Goal: Information Seeking & Learning: Learn about a topic

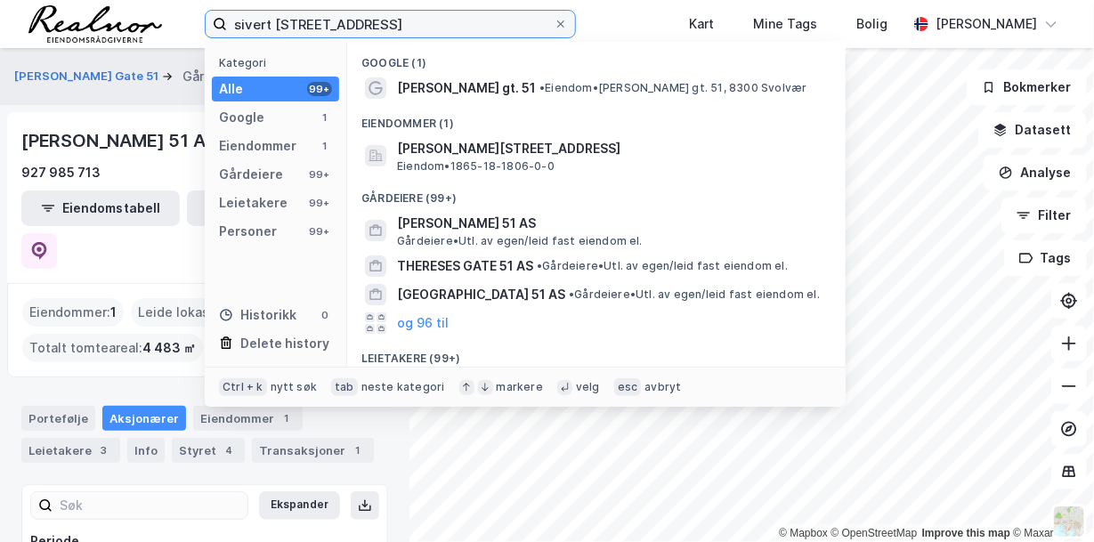
drag, startPoint x: 203, startPoint y: 3, endPoint x: 92, endPoint y: -4, distance: 111.5
click at [92, 0] on html "sivert [STREET_ADDRESS] Kategori Alle 99+ Google 1 Eiendommer 1 Gårdeiere 99+ L…" at bounding box center [547, 271] width 1094 height 542
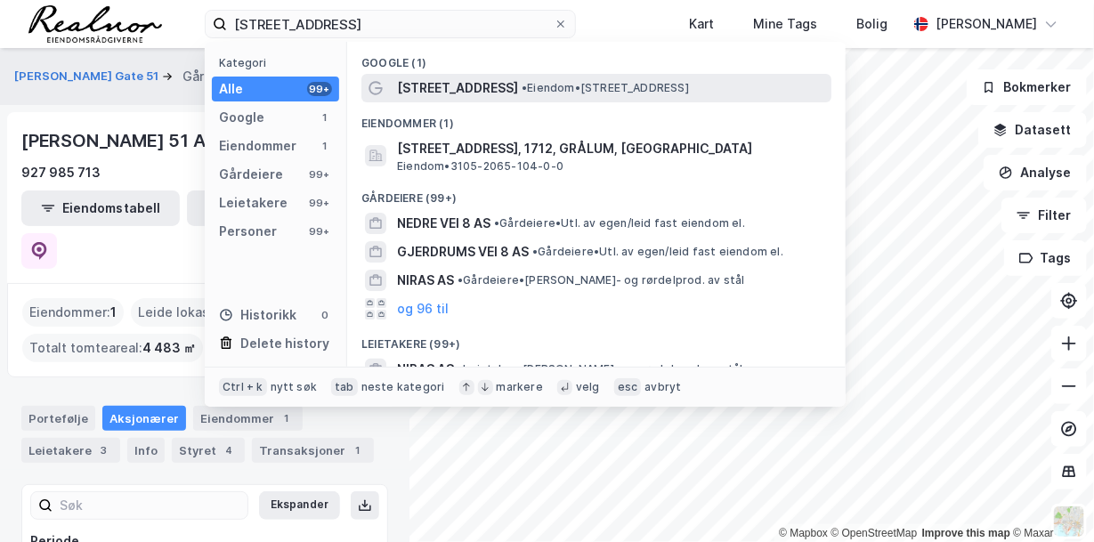
click at [483, 92] on span "[STREET_ADDRESS]" at bounding box center [457, 87] width 121 height 21
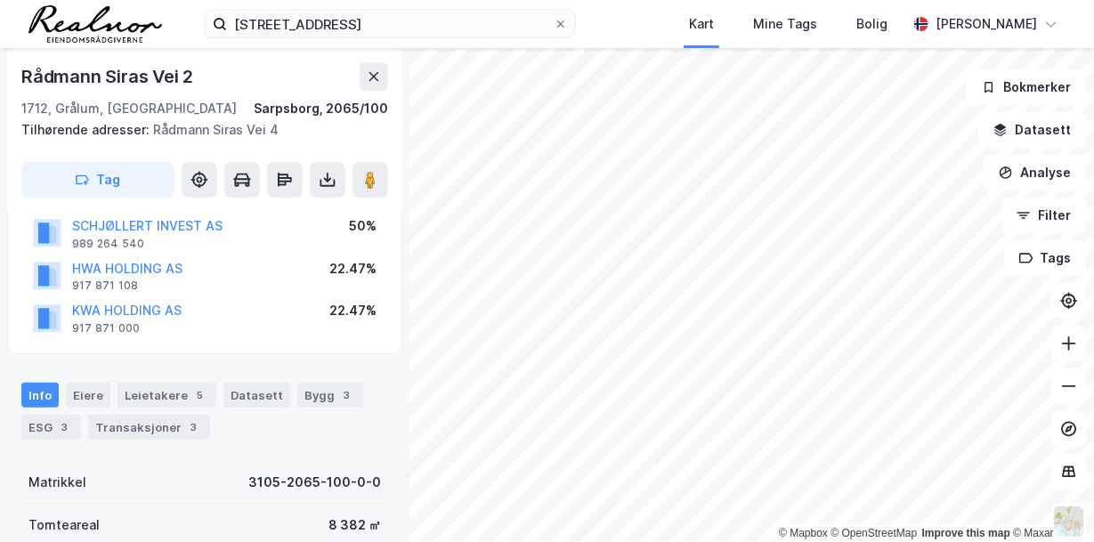
scroll to position [183, 0]
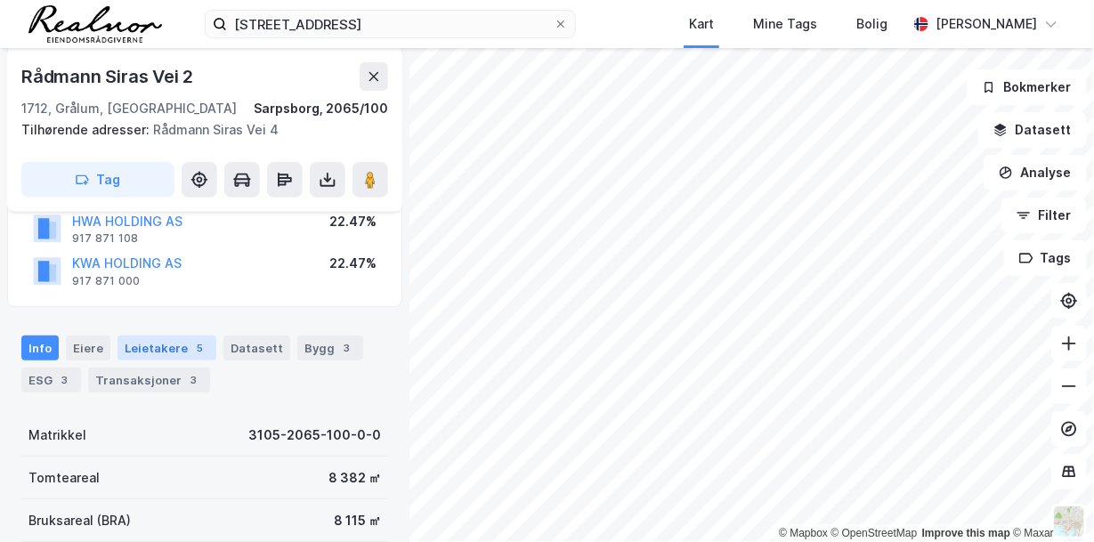
click at [192, 349] on div "5" at bounding box center [200, 348] width 18 height 18
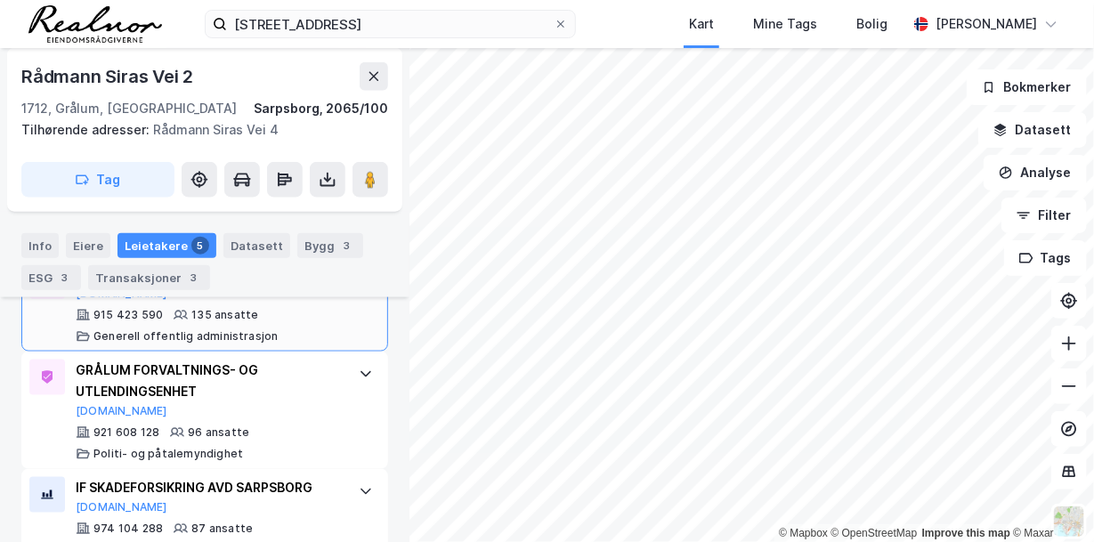
scroll to position [575, 0]
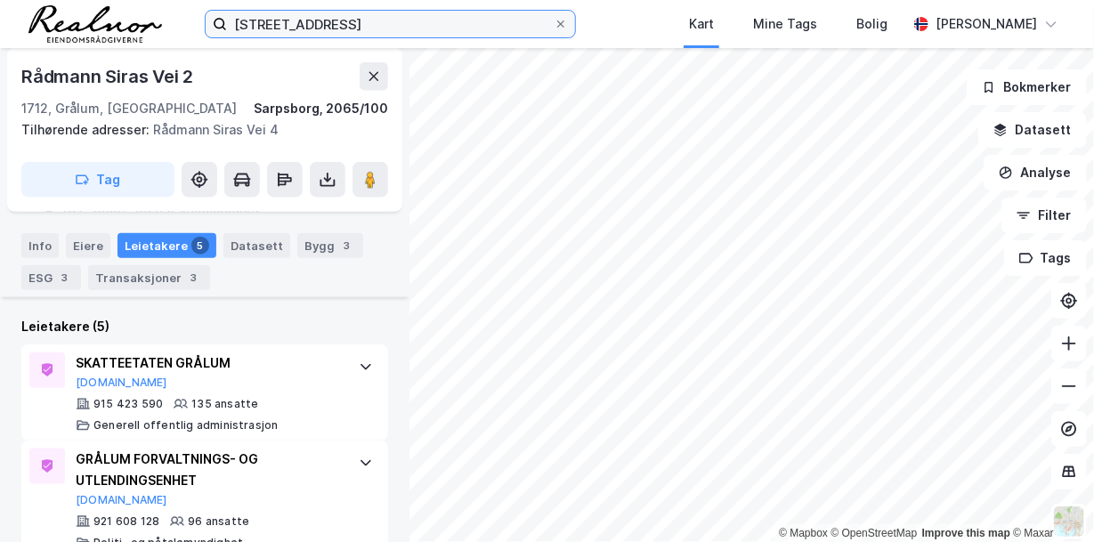
click at [400, 28] on input "[STREET_ADDRESS]" at bounding box center [390, 24] width 327 height 27
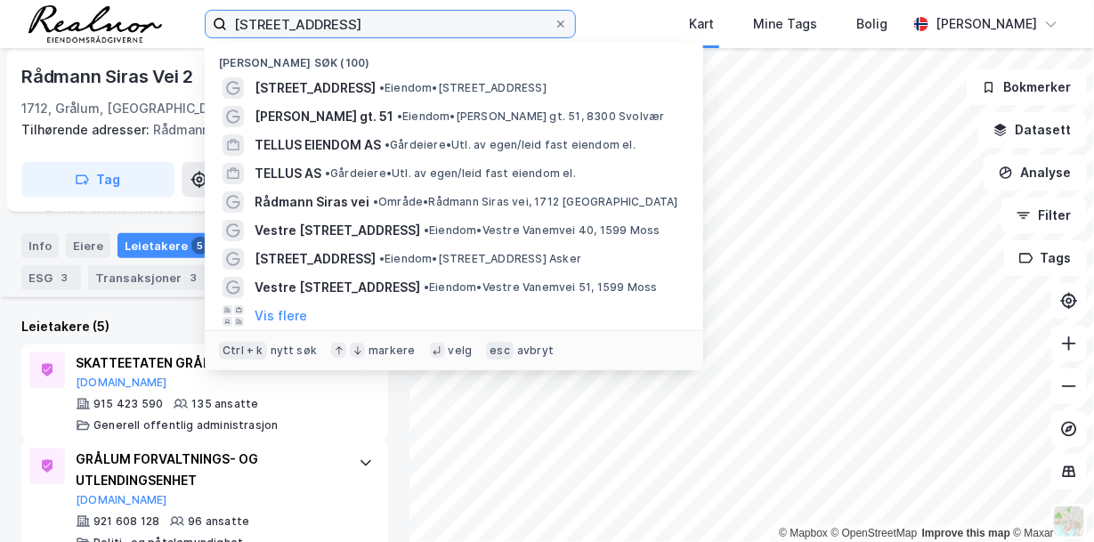
drag, startPoint x: 393, startPoint y: 25, endPoint x: 114, endPoint y: -1, distance: 279.9
click at [114, 0] on div "rådmann siras vei 8 Nylige søk (100) [STREET_ADDRESS] • Eiendom • [STREET_ADDRE…" at bounding box center [547, 24] width 1094 height 48
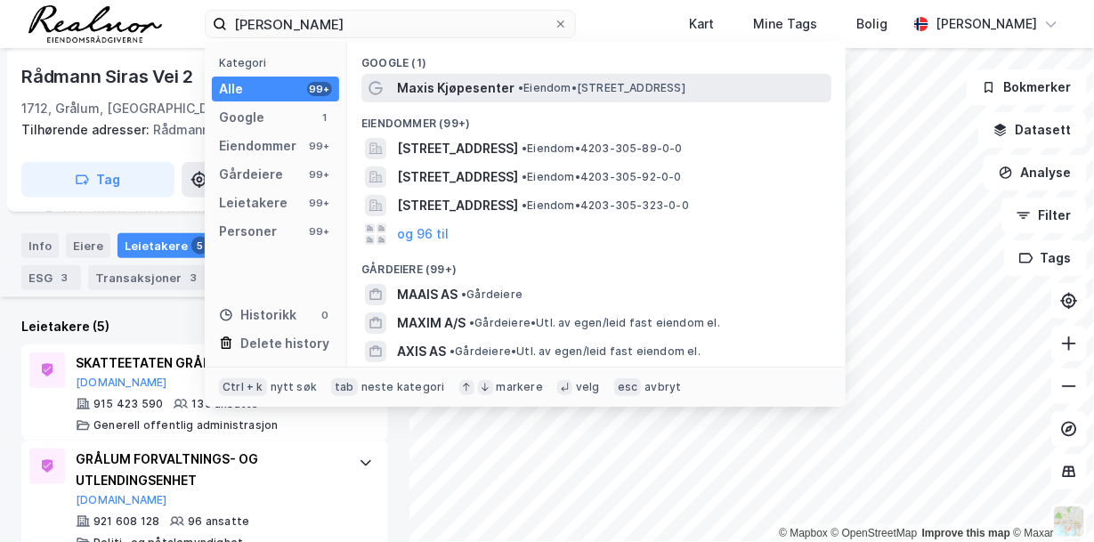
click at [546, 86] on span "• Eiendom • [STREET_ADDRESS]" at bounding box center [601, 88] width 167 height 14
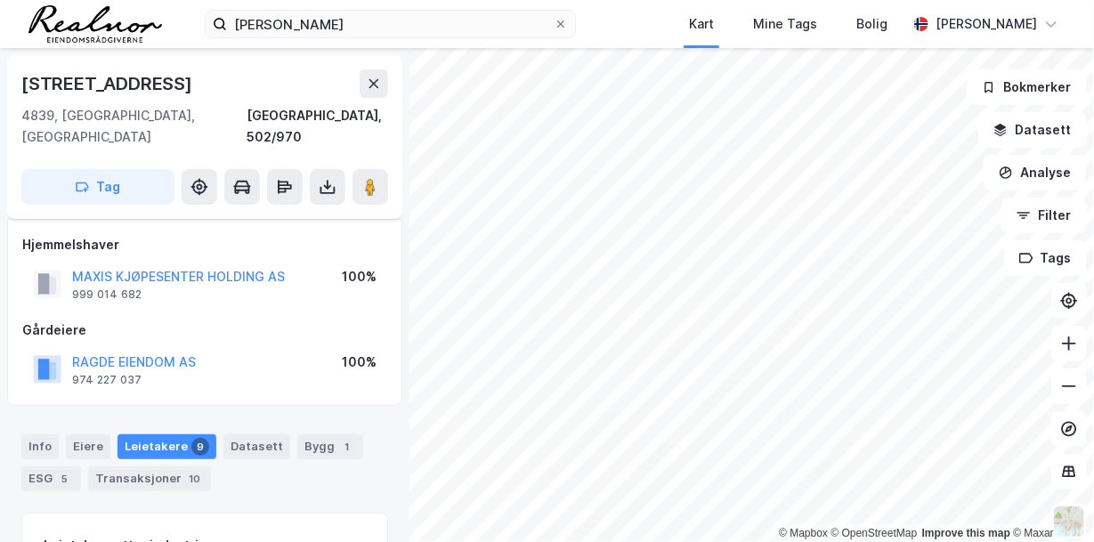
scroll to position [290, 0]
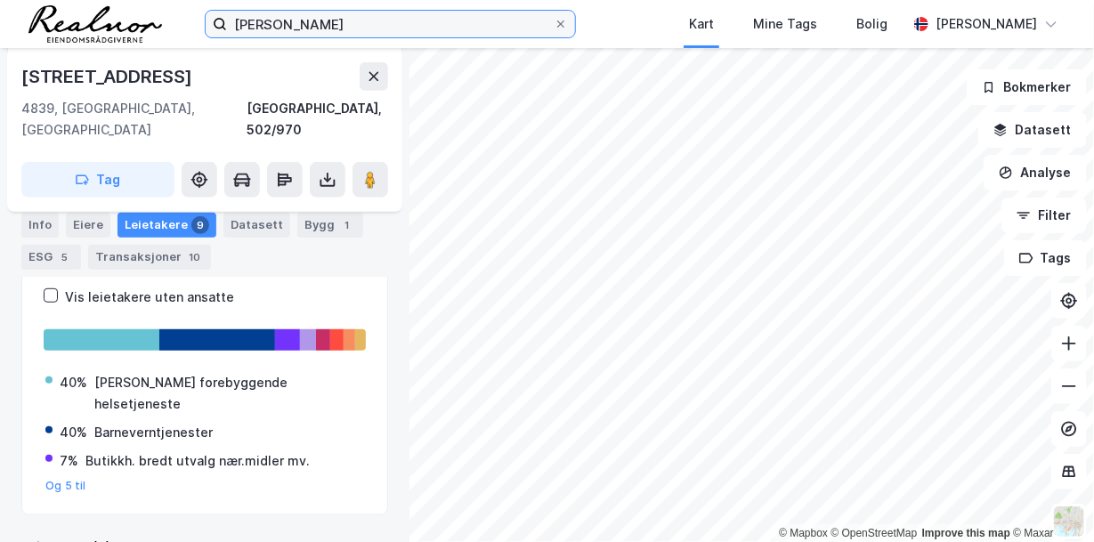
click at [335, 34] on input "[PERSON_NAME]" at bounding box center [390, 24] width 327 height 27
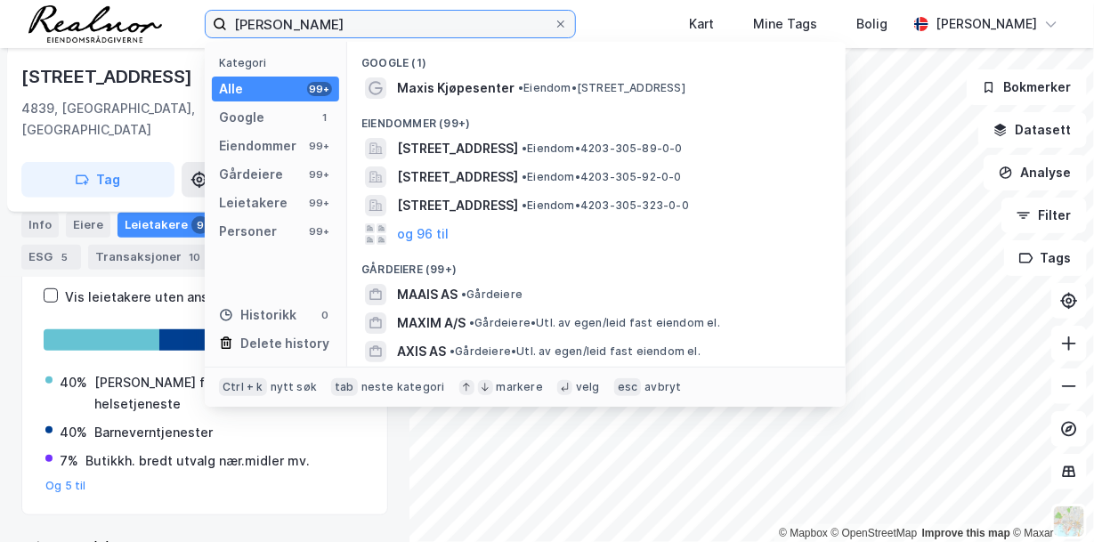
drag, startPoint x: 335, startPoint y: 27, endPoint x: 106, endPoint y: 12, distance: 229.3
click at [106, 12] on div "maxis arendal Kategori Alle 99+ Google 1 Eiendommer 99+ Gårdeiere 99+ Leietaker…" at bounding box center [547, 24] width 1094 height 48
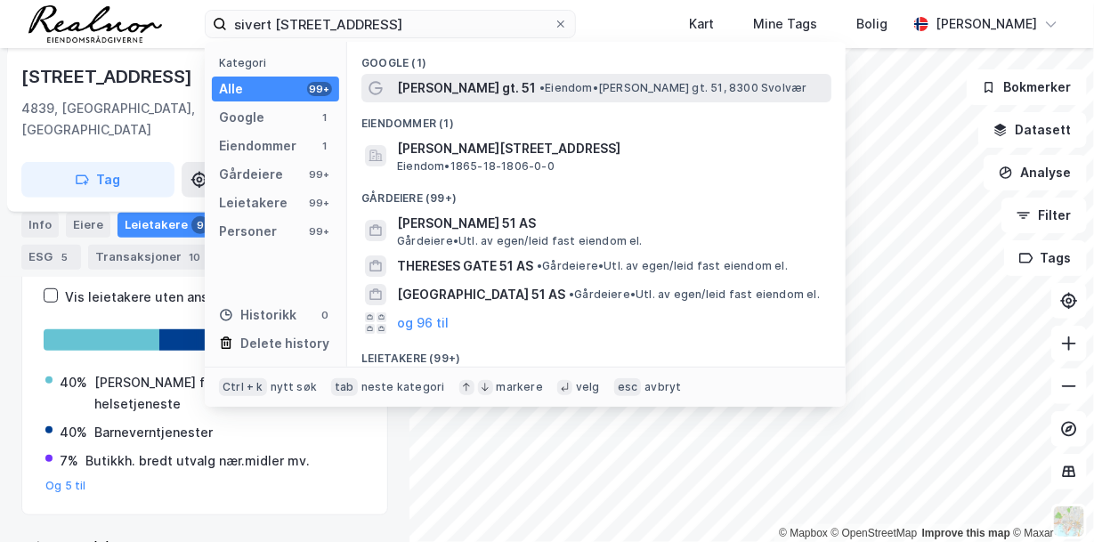
click at [452, 85] on span "[PERSON_NAME] gt. 51" at bounding box center [466, 87] width 139 height 21
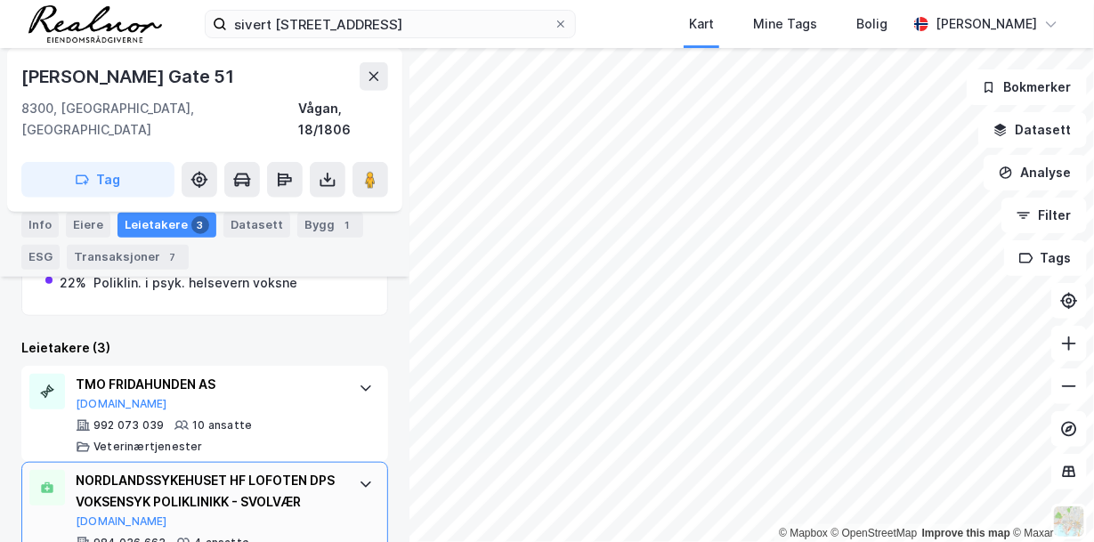
scroll to position [536, 0]
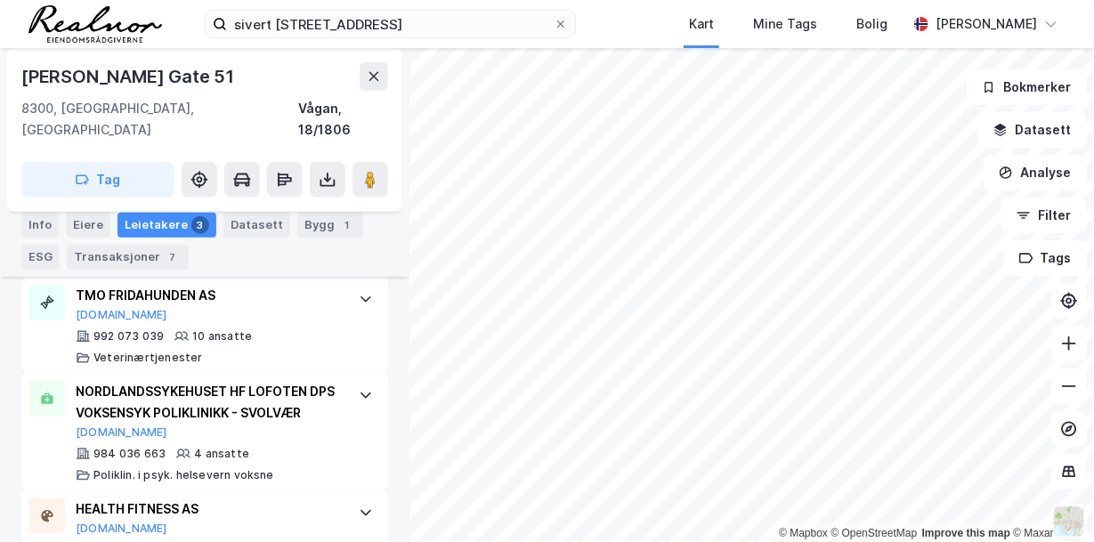
click at [666, 232] on div "© Mapbox © OpenStreetMap Improve this map © Maxar [STREET_ADDRESS] Tag Hjemmels…" at bounding box center [547, 295] width 1094 height 494
click at [558, 216] on div "© Mapbox © OpenStreetMap Improve this map © Maxar [STREET_ADDRESS] Tag Hjemmels…" at bounding box center [547, 295] width 1094 height 494
click at [606, 175] on div "© Mapbox © OpenStreetMap Improve this map © Maxar [STREET_ADDRESS] Tag Hjemmels…" at bounding box center [547, 295] width 1094 height 494
click at [545, 153] on div "© Mapbox © OpenStreetMap Improve this map © Maxar [STREET_ADDRESS] Tag Hjemmels…" at bounding box center [547, 295] width 1094 height 494
click at [362, 171] on icon at bounding box center [371, 180] width 18 height 18
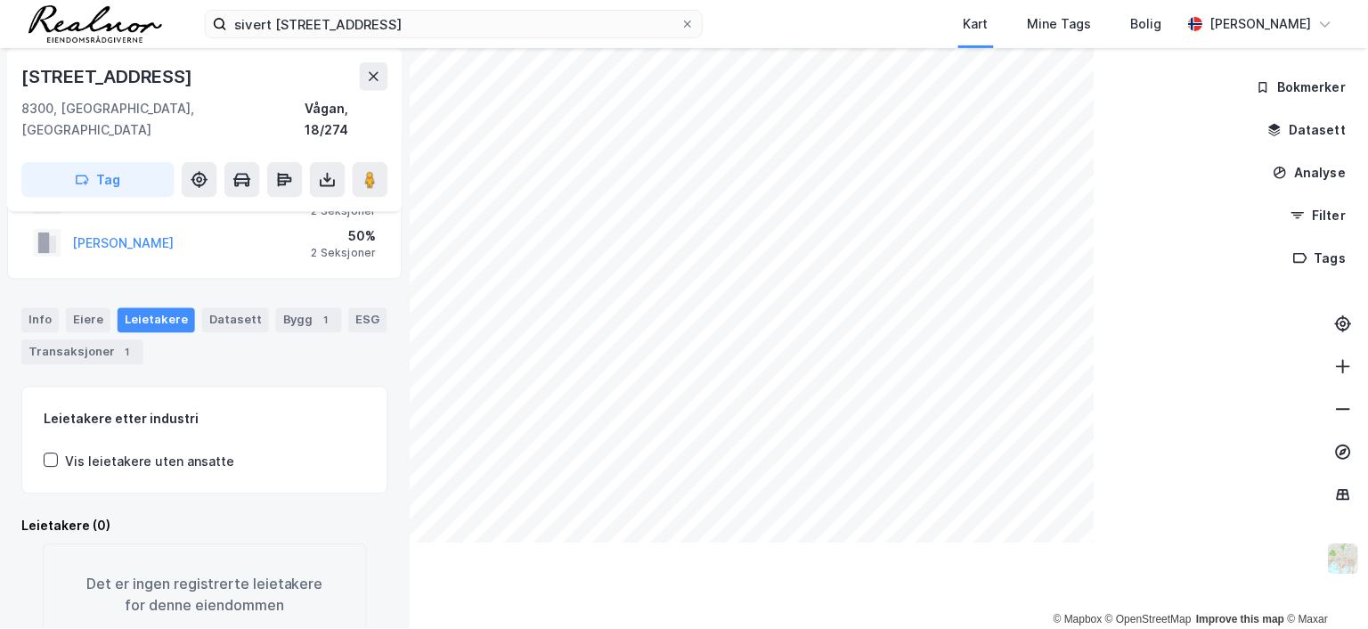
scroll to position [84, 0]
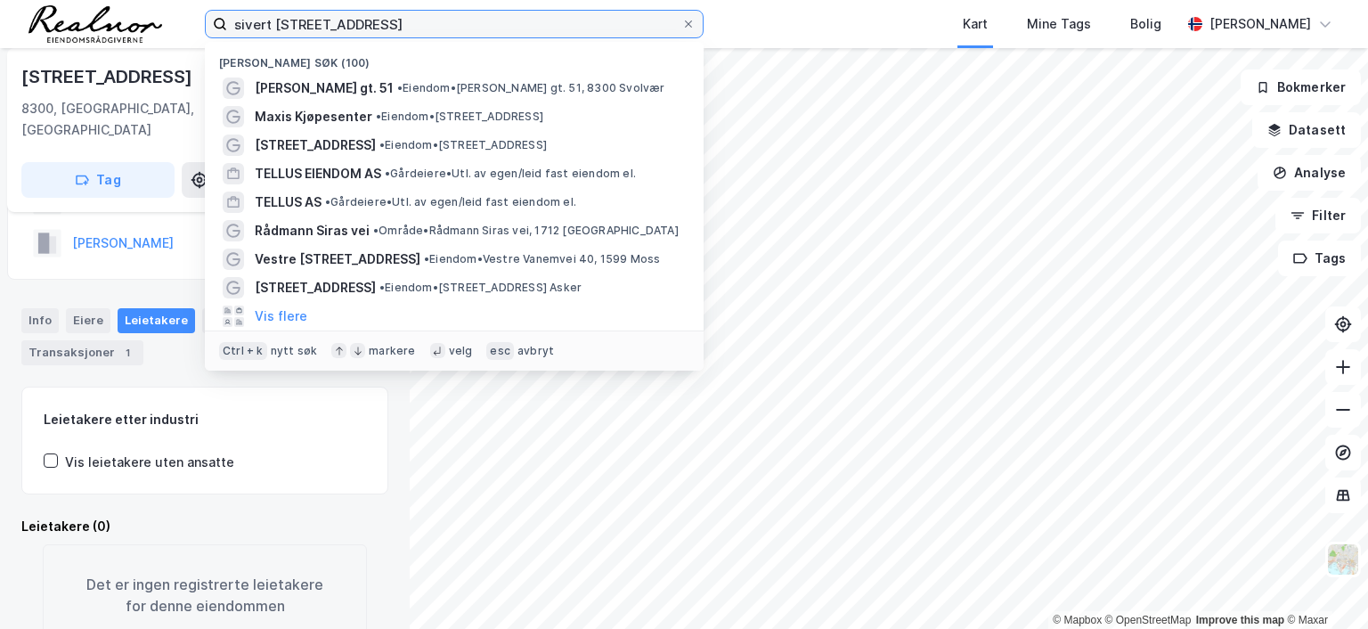
click at [379, 18] on input "sivert [STREET_ADDRESS]" at bounding box center [454, 24] width 454 height 27
drag, startPoint x: 379, startPoint y: 18, endPoint x: 78, endPoint y: -5, distance: 301.9
click at [78, 0] on html "sivert [STREET_ADDRESS] søk (100) [PERSON_NAME] gt. 51 • Eiendom • [PERSON_NAME…" at bounding box center [684, 314] width 1368 height 629
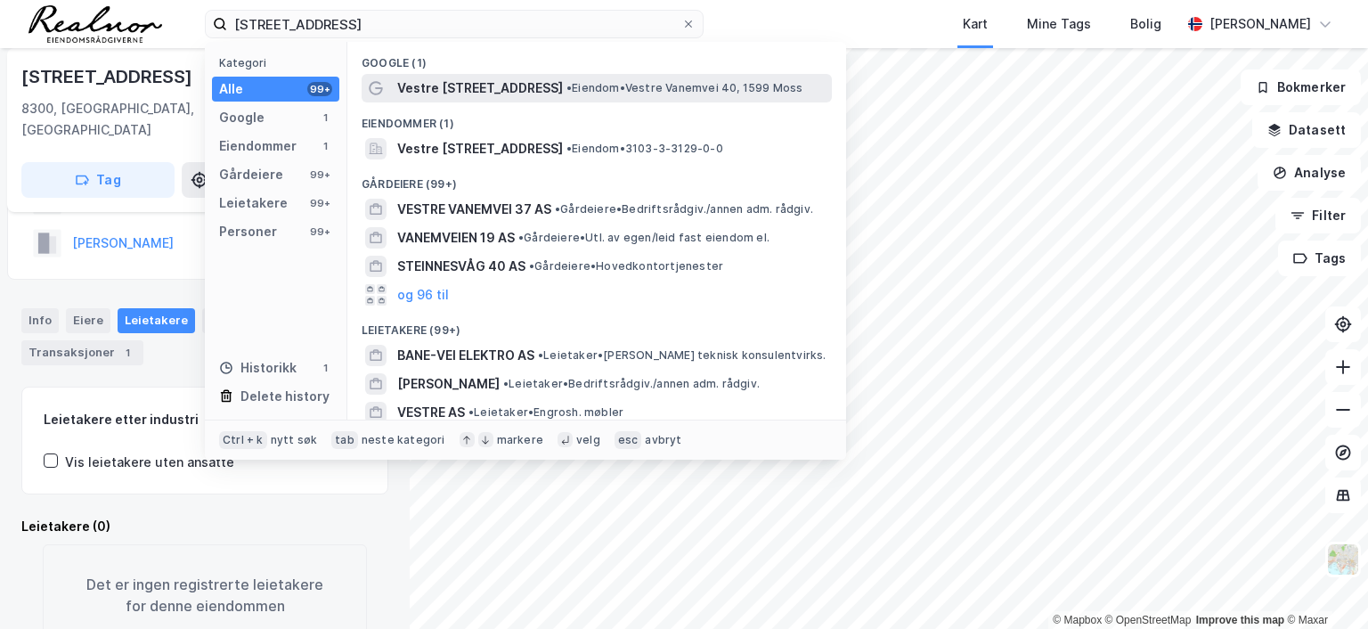
click at [519, 88] on div "Vestre [STREET_ADDRESS] • Eiendom • Vestre [STREET_ADDRESS]" at bounding box center [612, 87] width 431 height 21
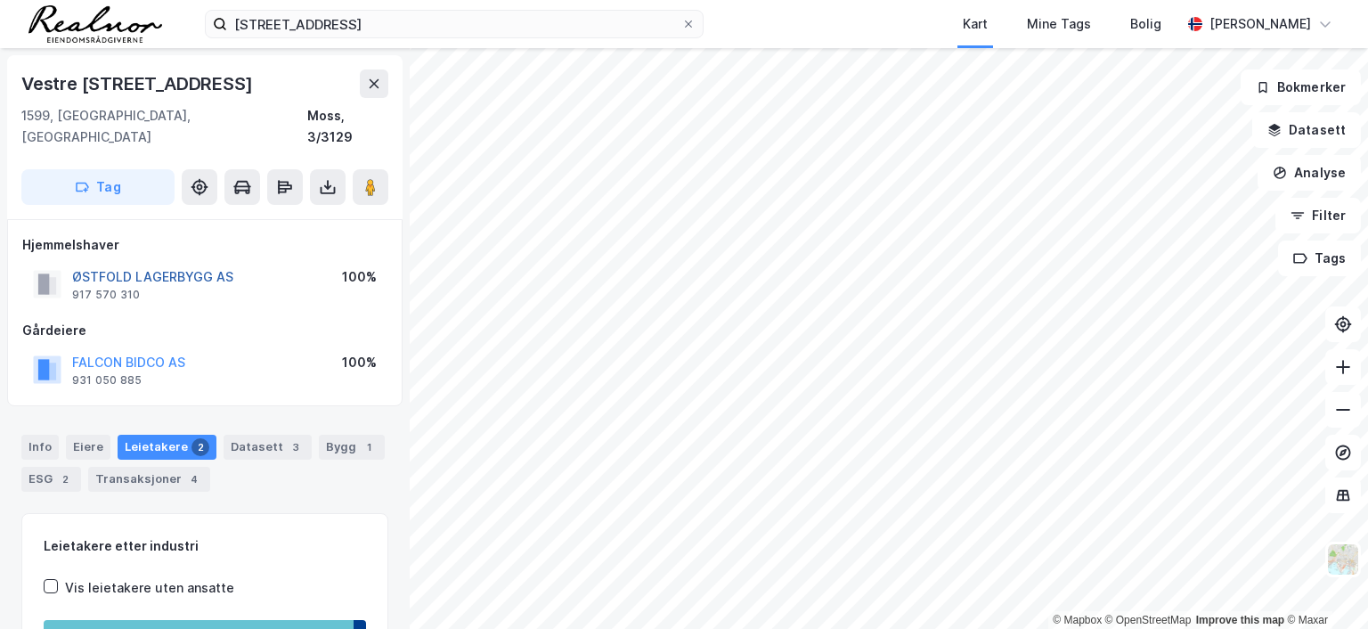
click at [0, 0] on button "ØSTFOLD LAGERBYGG AS" at bounding box center [0, 0] width 0 height 0
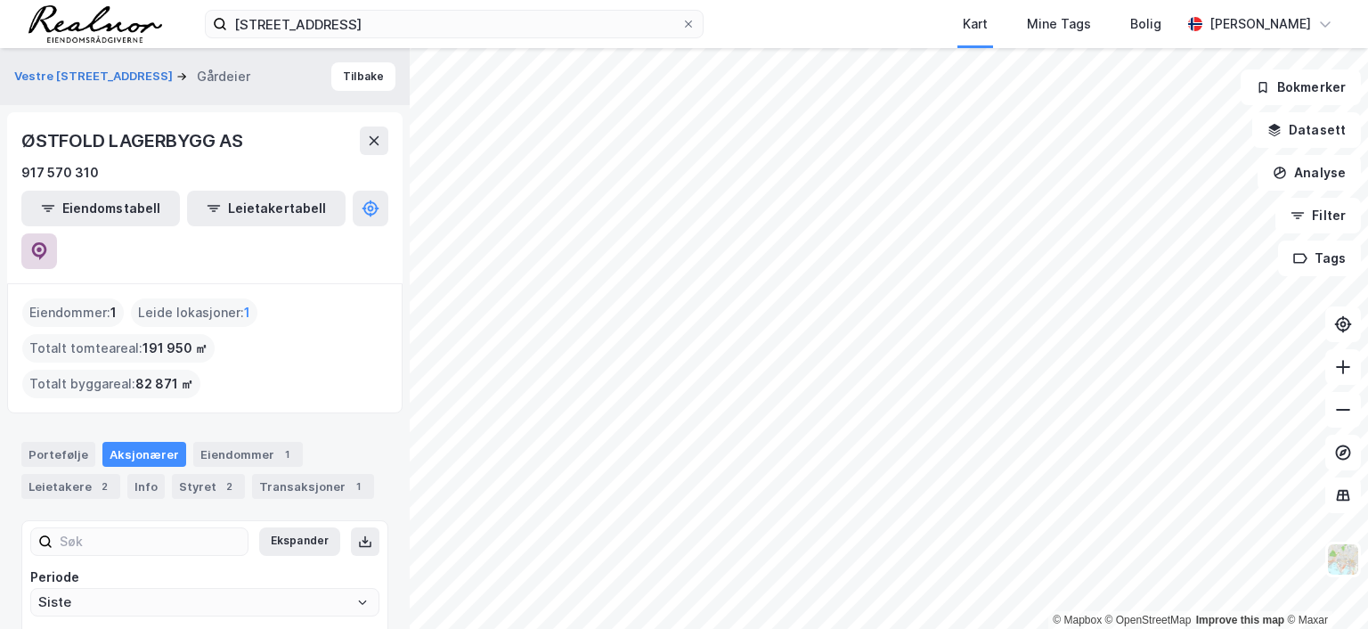
click at [48, 242] on icon at bounding box center [39, 251] width 18 height 18
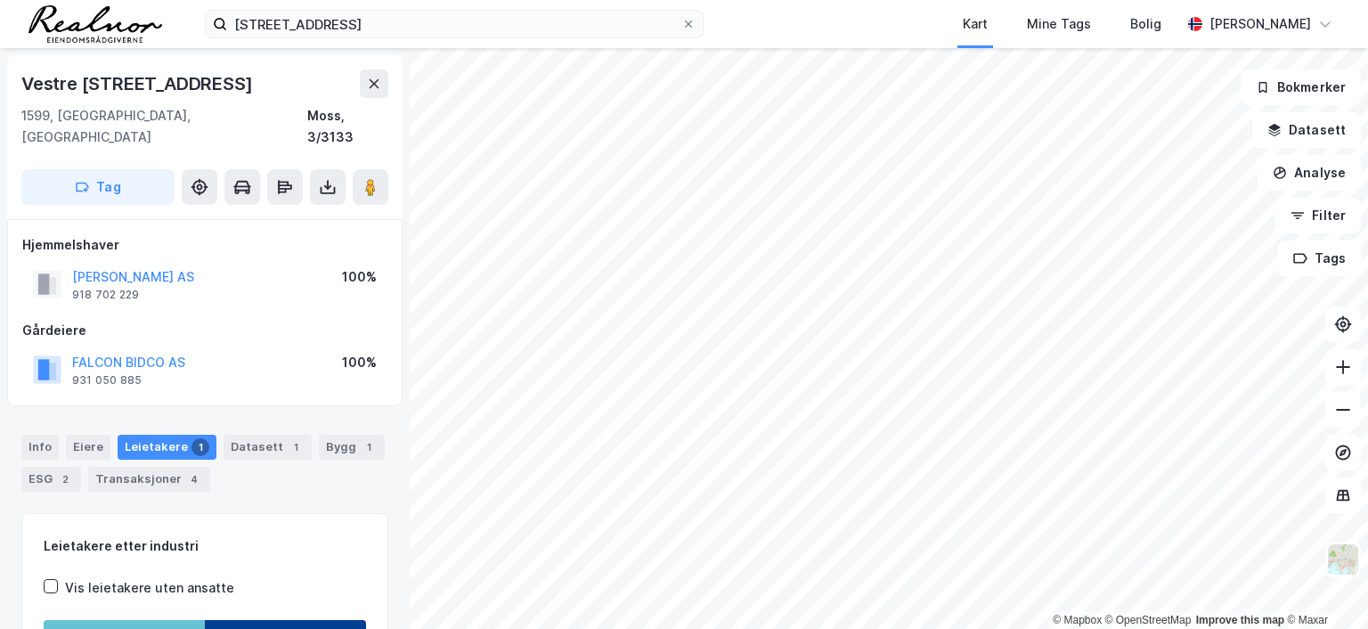
scroll to position [3, 0]
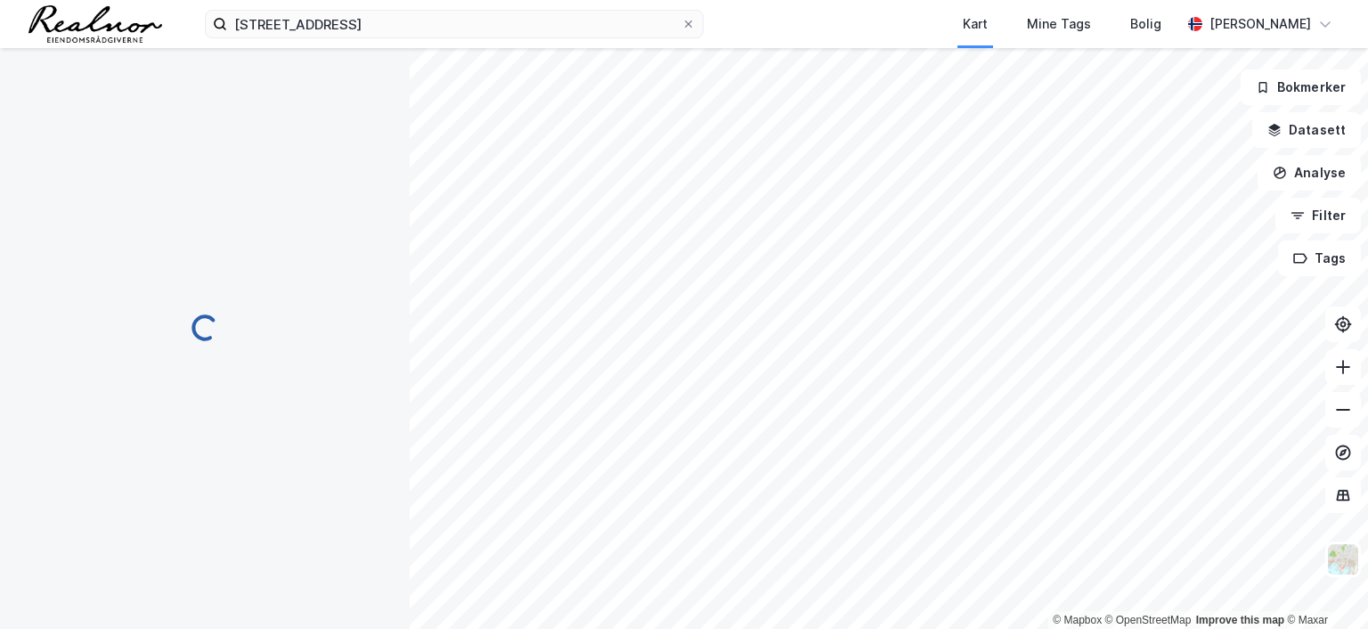
scroll to position [3, 0]
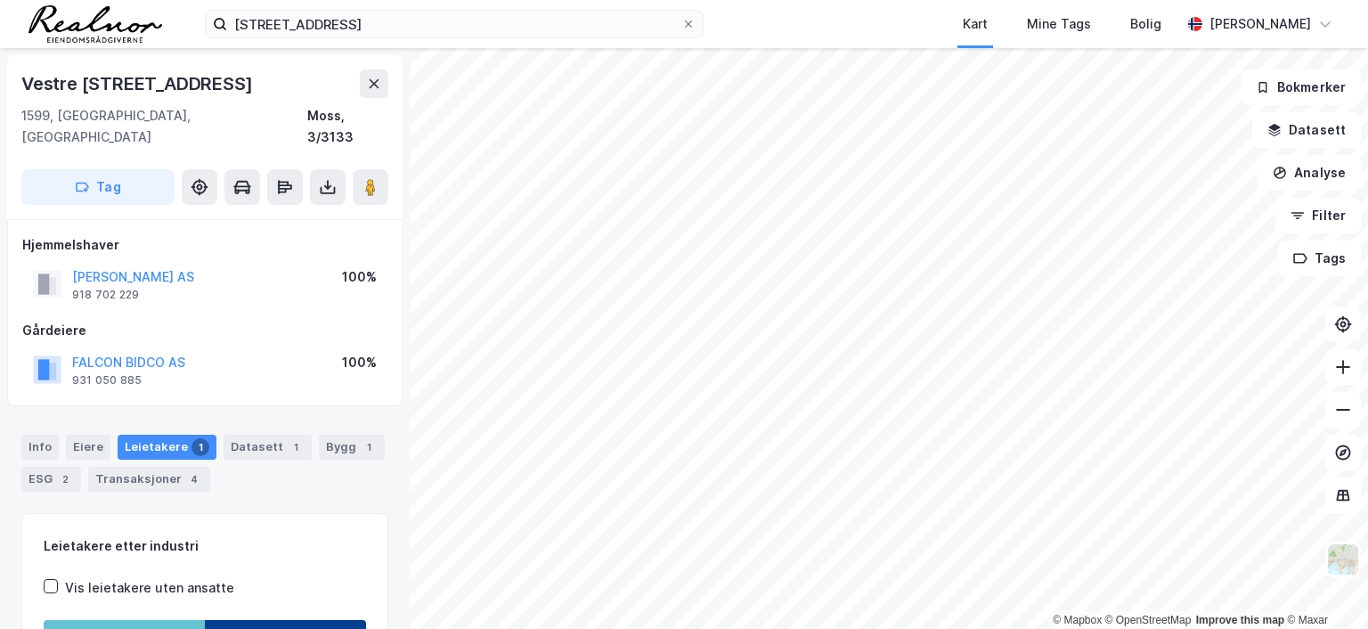
scroll to position [3, 0]
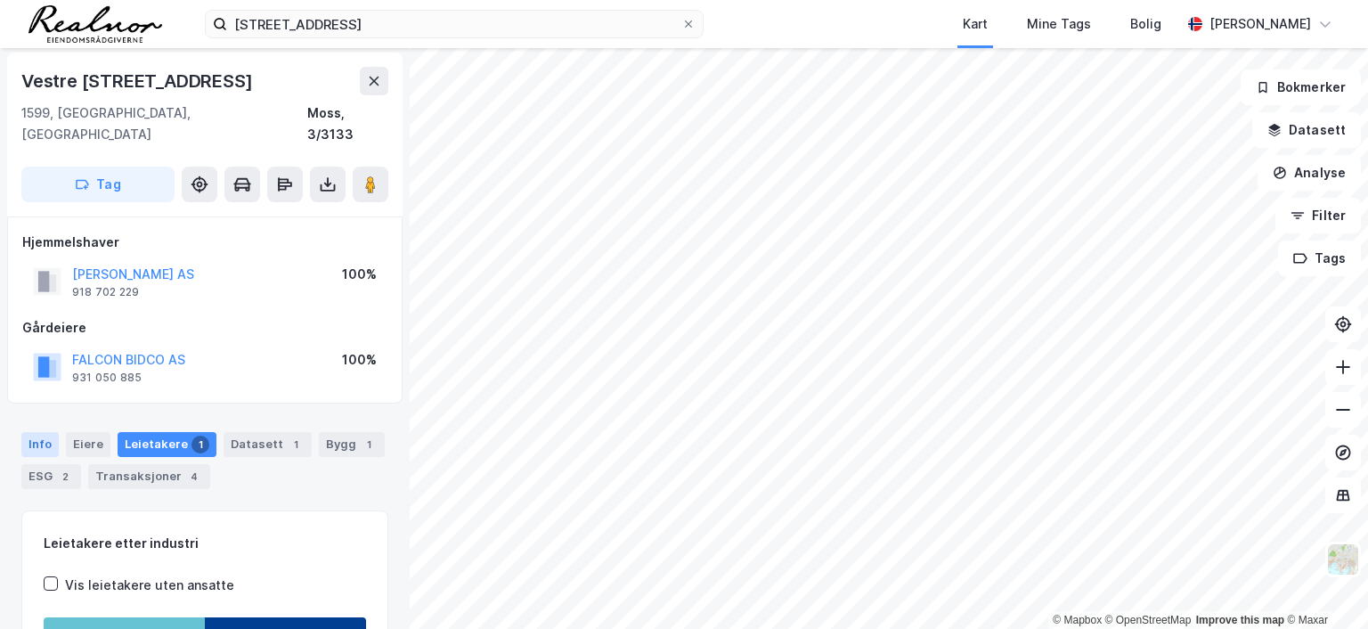
click at [43, 432] on div "Info" at bounding box center [39, 444] width 37 height 25
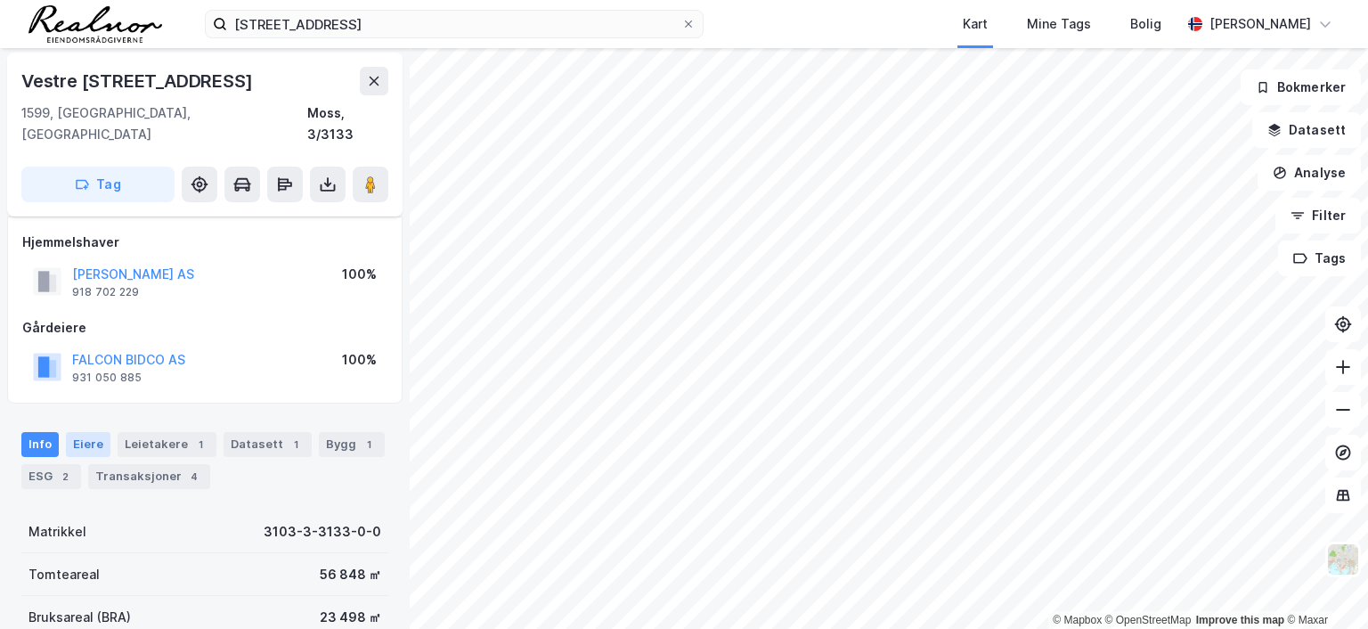
scroll to position [92, 0]
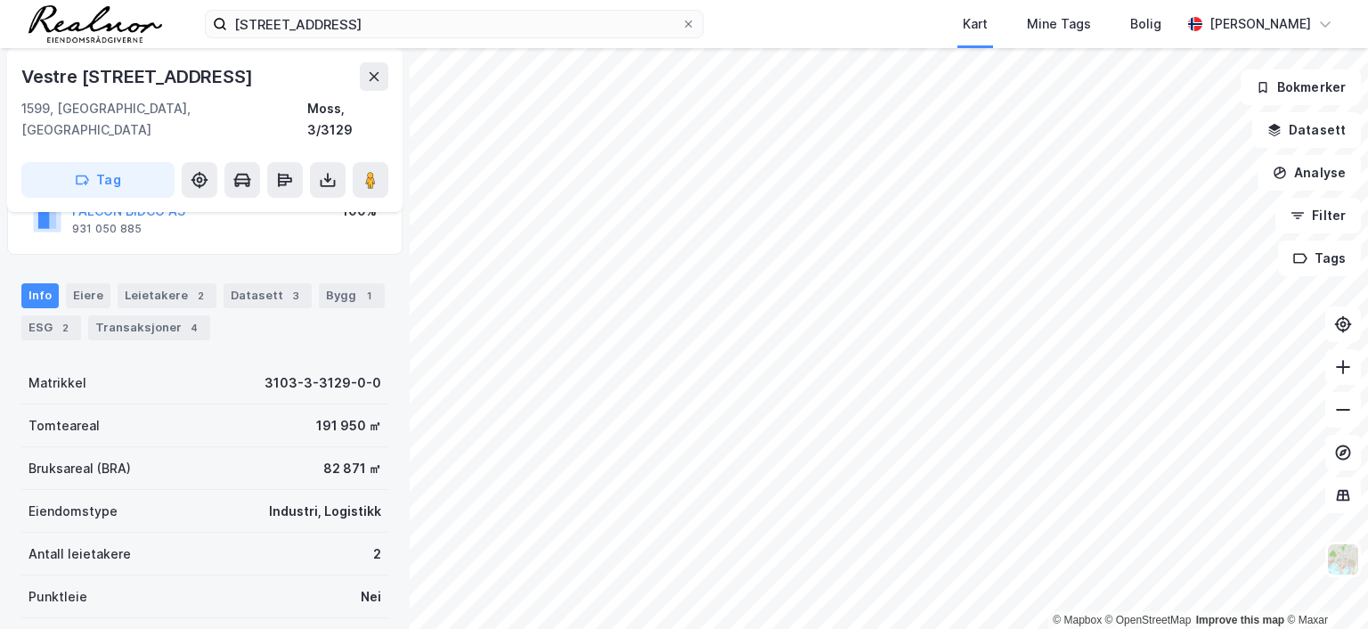
scroll to position [181, 0]
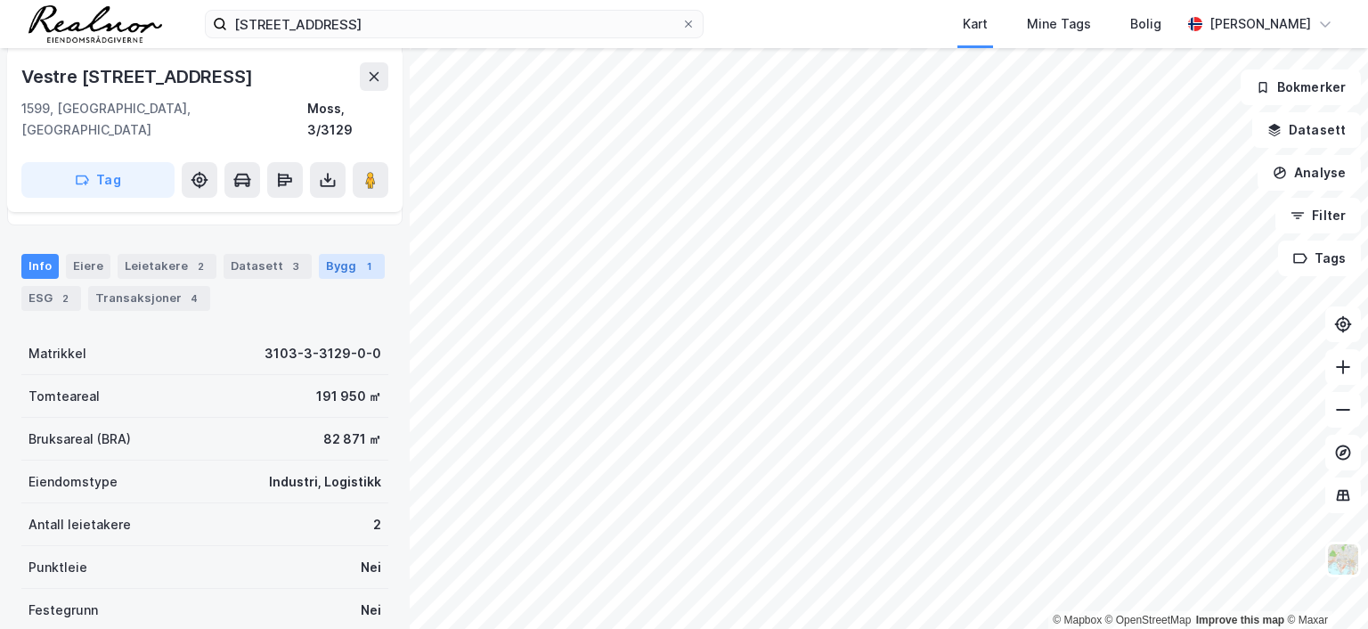
click at [337, 254] on div "Bygg 1" at bounding box center [352, 266] width 66 height 25
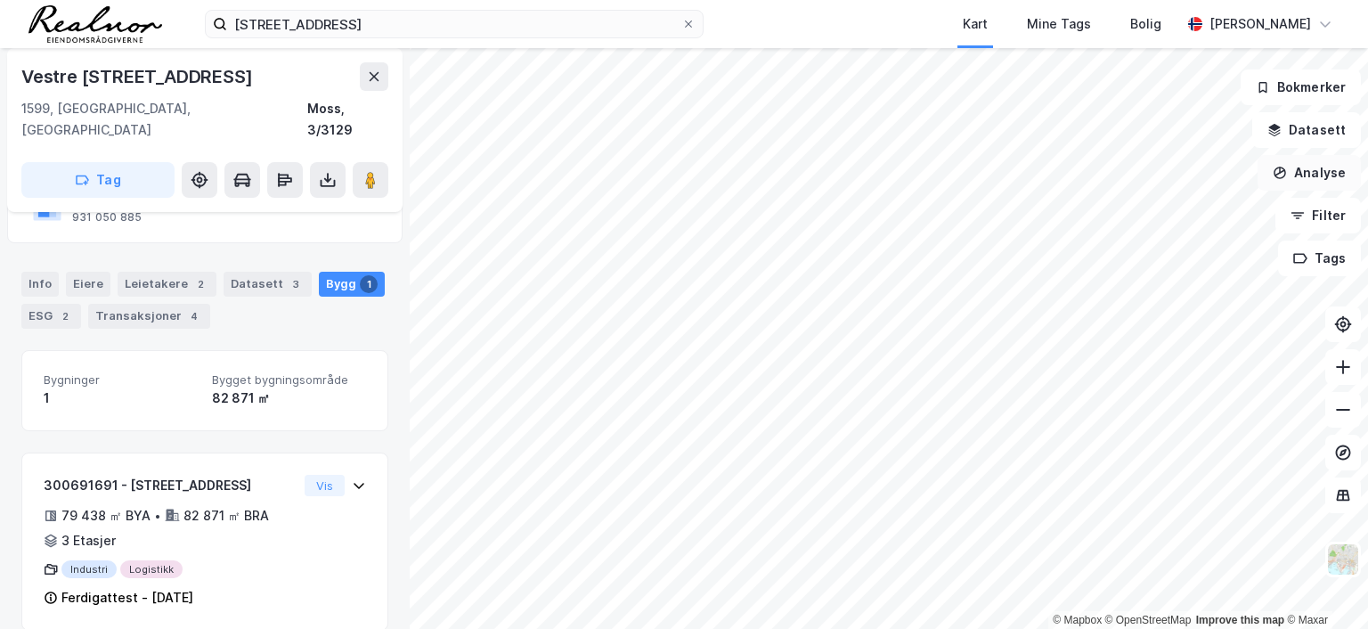
click at [1093, 170] on button "Analyse" at bounding box center [1308, 173] width 103 height 36
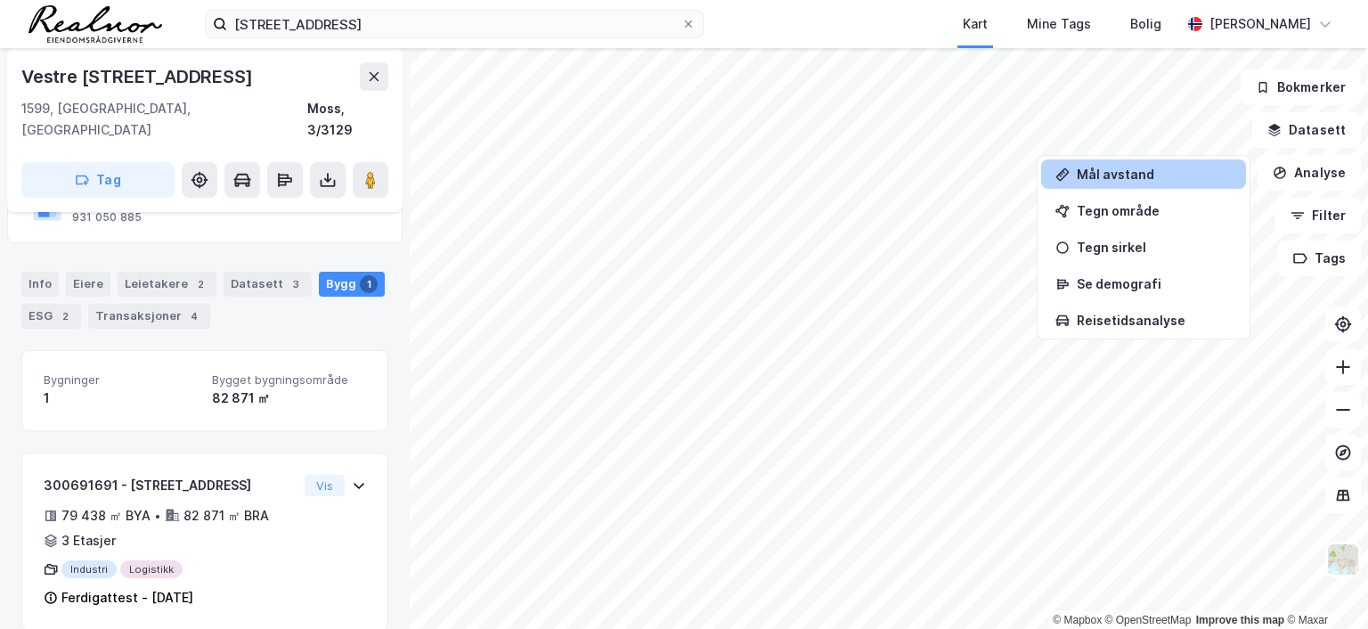
click at [1093, 174] on div "Mål avstand" at bounding box center [1154, 174] width 155 height 15
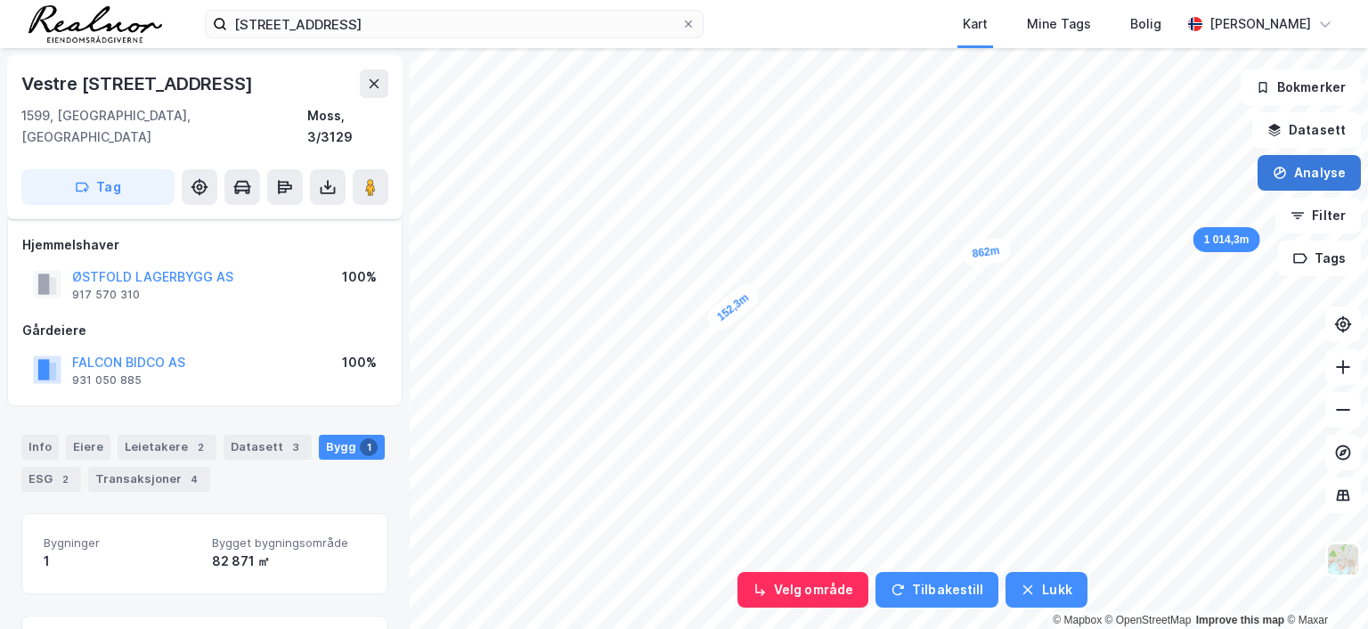
click at [1093, 174] on button "Analyse" at bounding box center [1308, 173] width 103 height 36
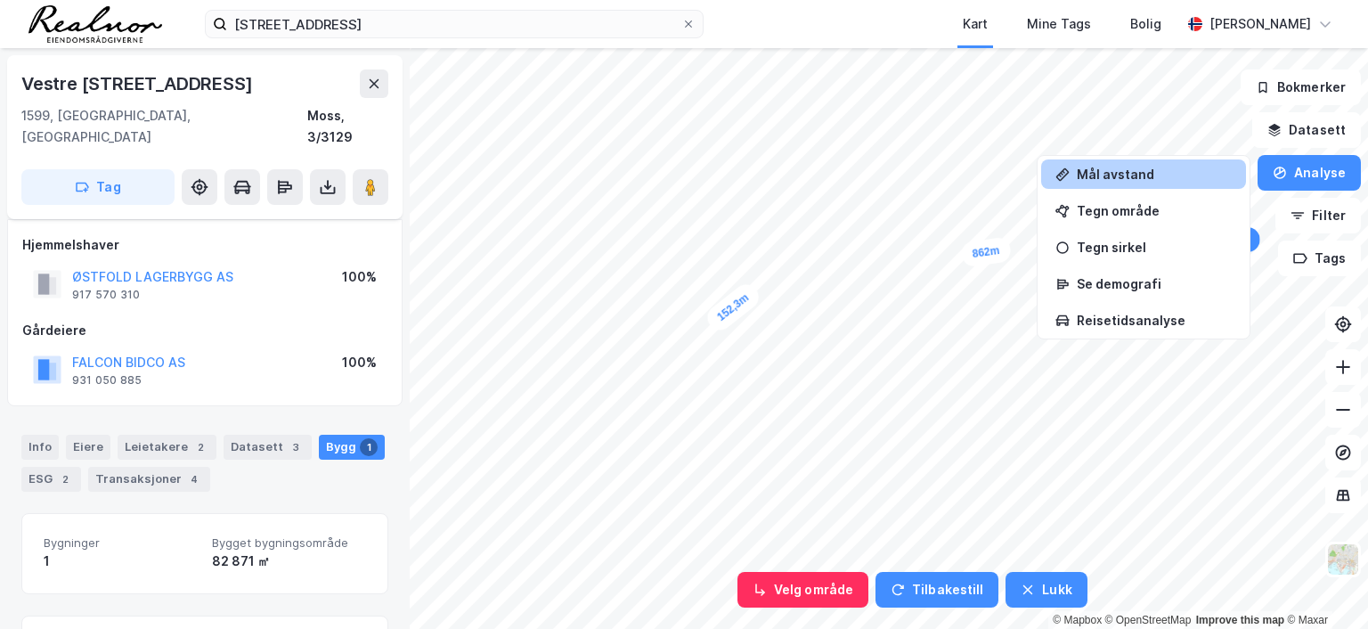
click at [1093, 174] on div "Mål avstand" at bounding box center [1154, 174] width 155 height 15
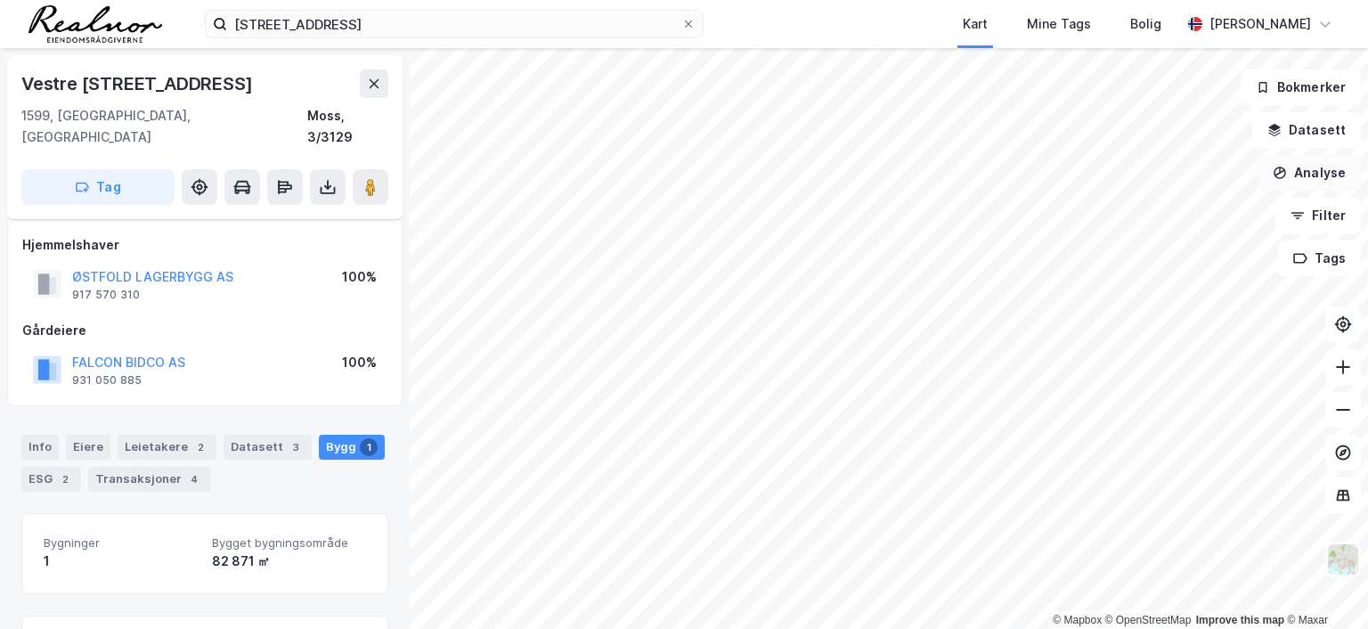
click at [1093, 173] on button "Analyse" at bounding box center [1308, 173] width 103 height 36
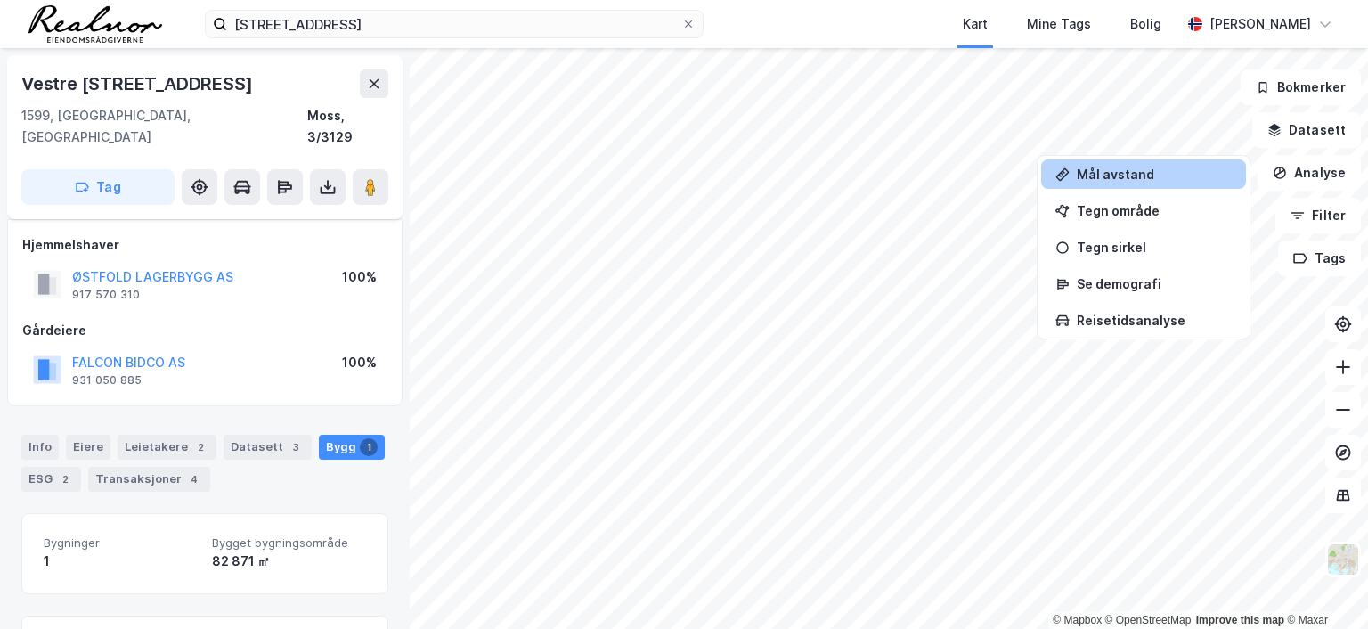
click at [1093, 167] on div "Mål avstand" at bounding box center [1154, 174] width 155 height 15
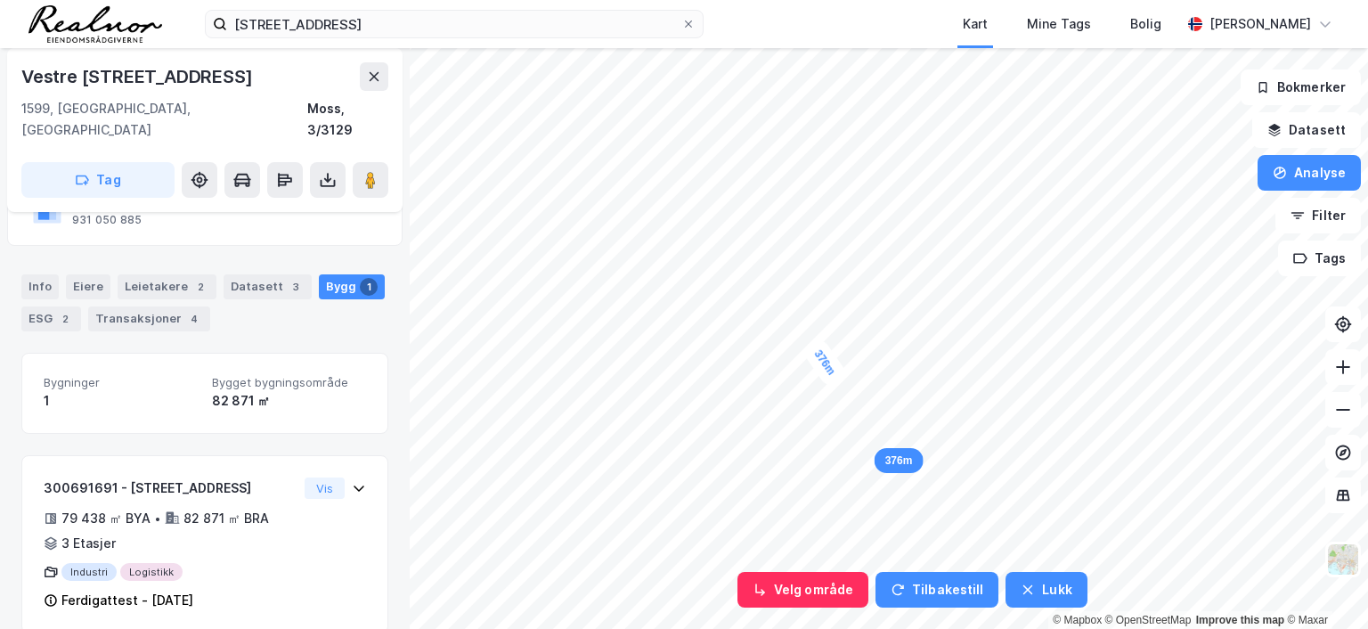
scroll to position [163, 0]
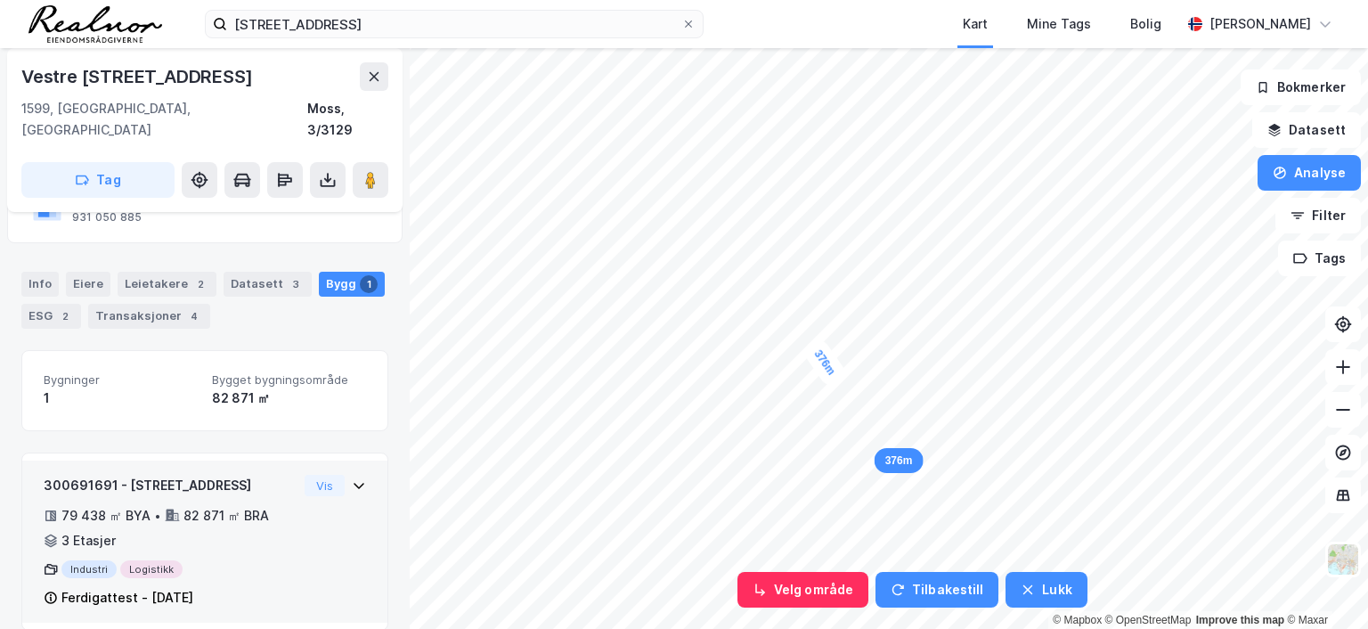
click at [352, 478] on icon at bounding box center [359, 485] width 14 height 14
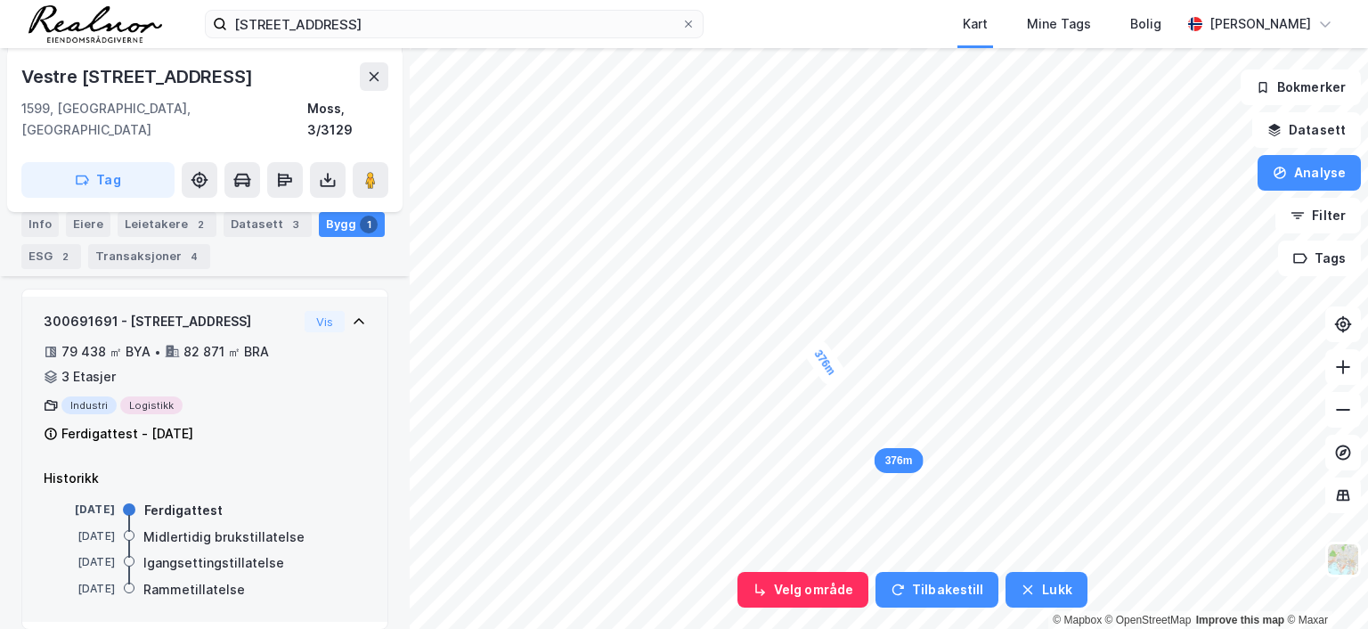
click at [213, 341] on div "82 871 ㎡ BRA" at bounding box center [225, 351] width 85 height 21
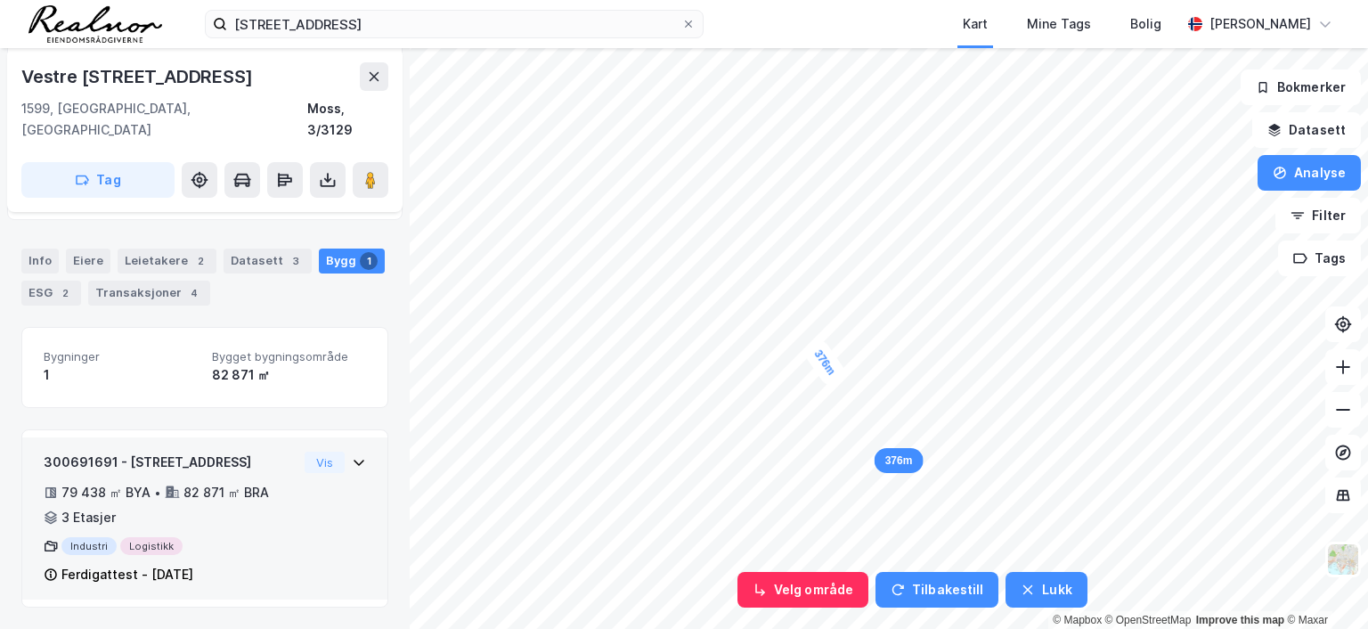
scroll to position [163, 0]
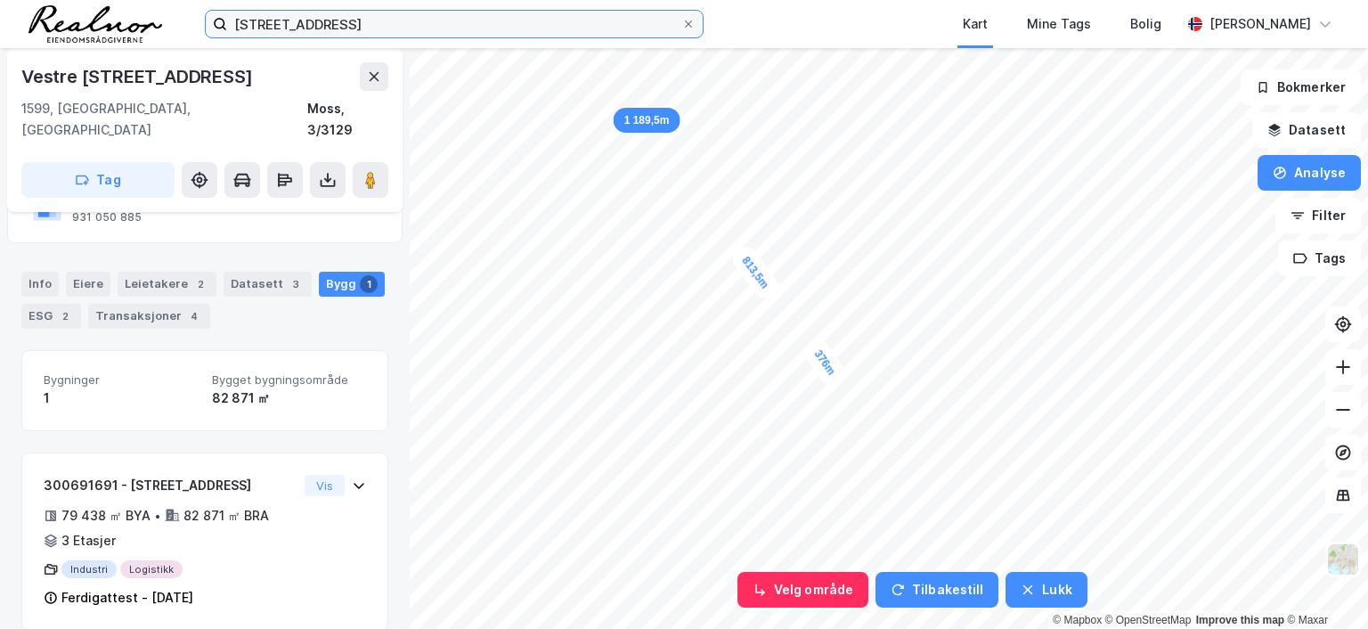
click at [368, 24] on input "[STREET_ADDRESS]" at bounding box center [454, 24] width 454 height 27
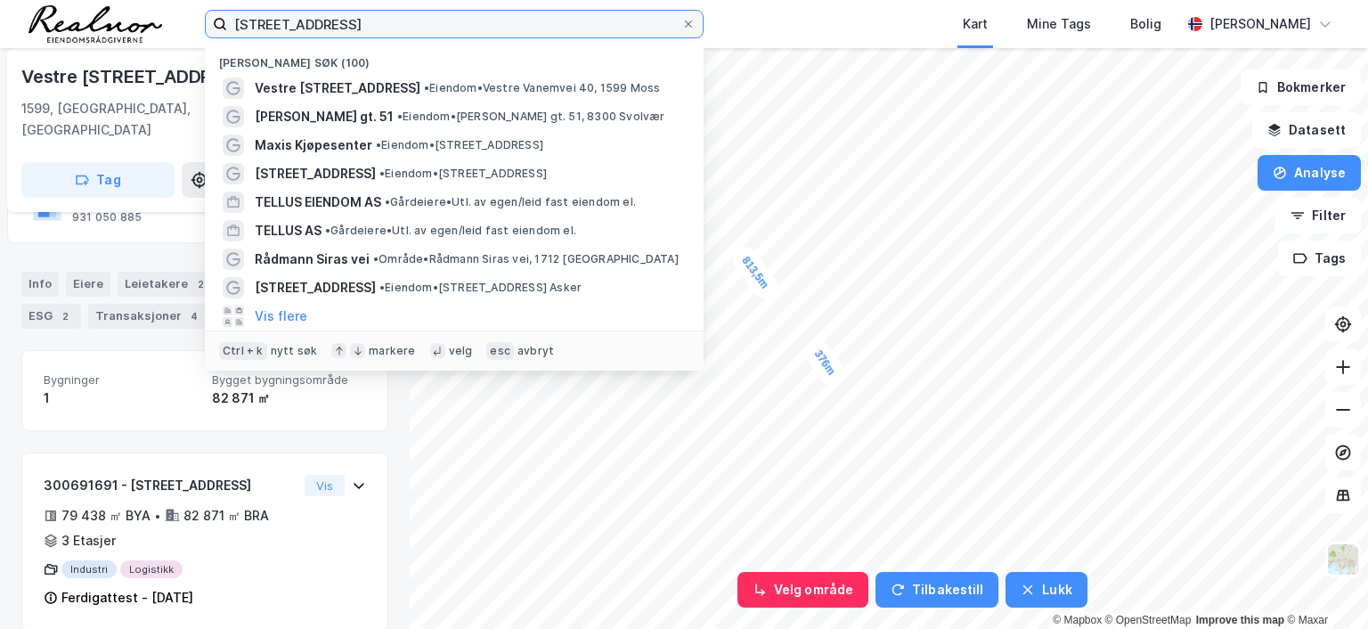
drag, startPoint x: 369, startPoint y: 24, endPoint x: 108, endPoint y: 4, distance: 261.6
click at [108, 4] on div "vestre vanemvei 40 Nylige søk (100) Vestre Vanemvei 40 • Eiendom • Vestre [STRE…" at bounding box center [684, 24] width 1368 height 48
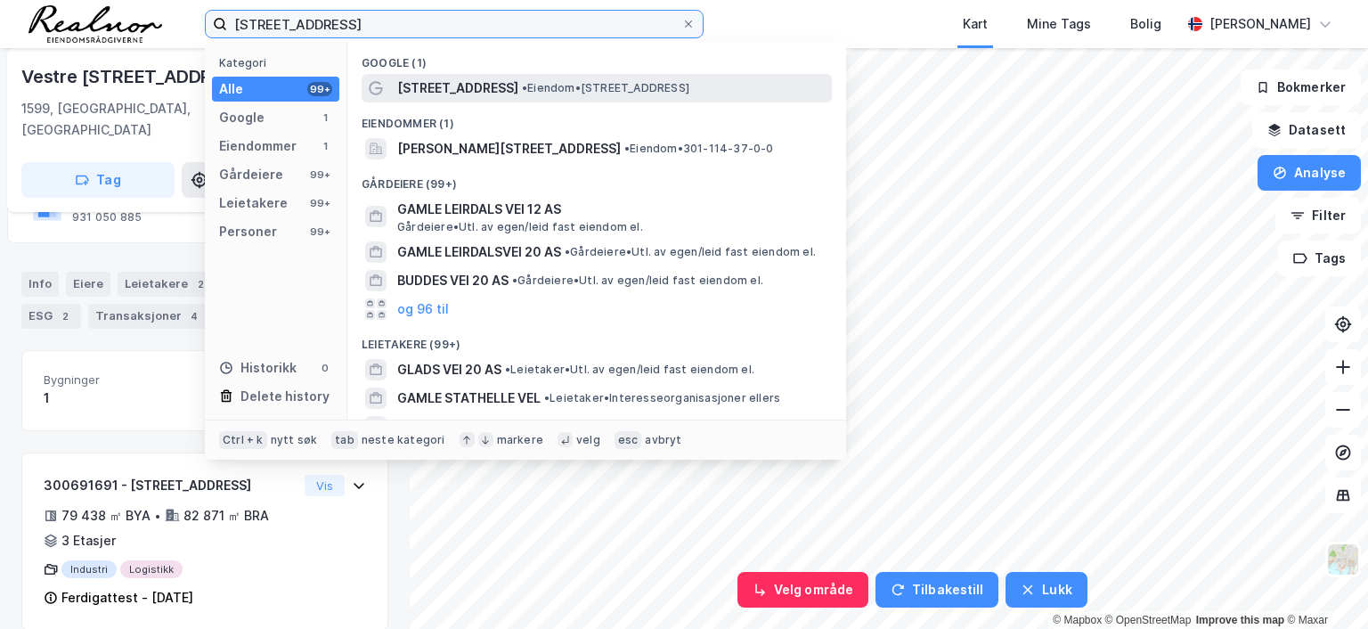
type input "[STREET_ADDRESS]"
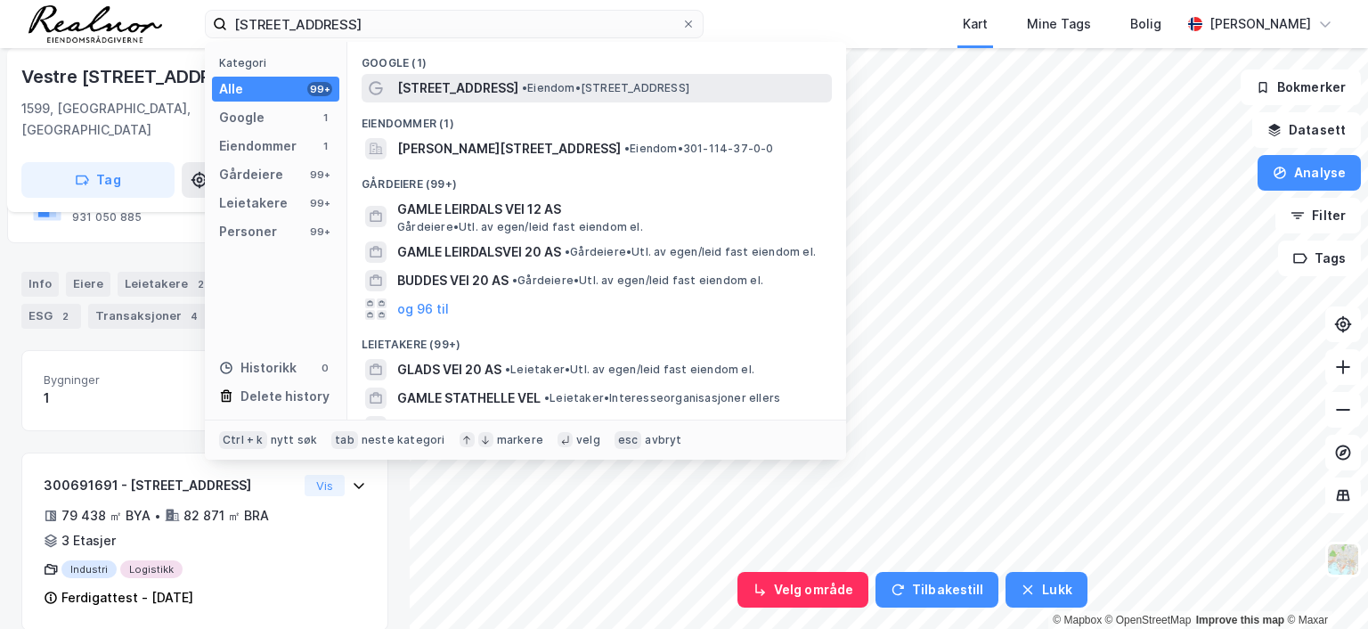
click at [505, 85] on span "[STREET_ADDRESS]" at bounding box center [457, 87] width 121 height 21
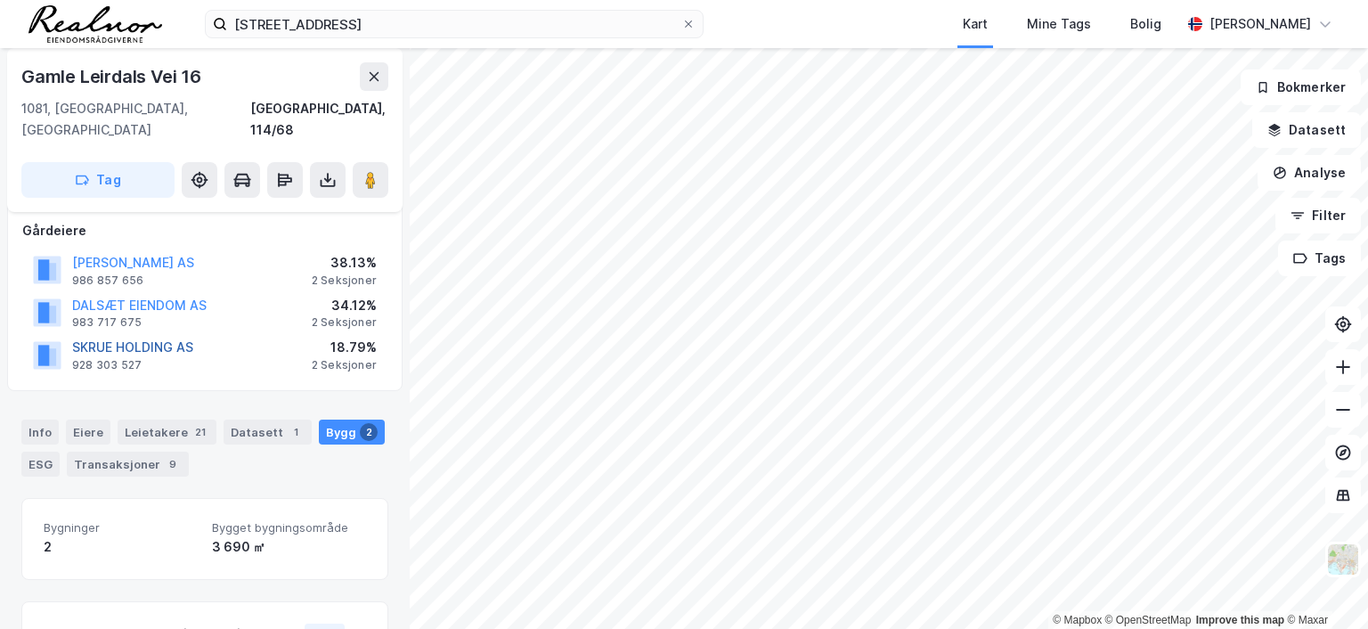
scroll to position [74, 0]
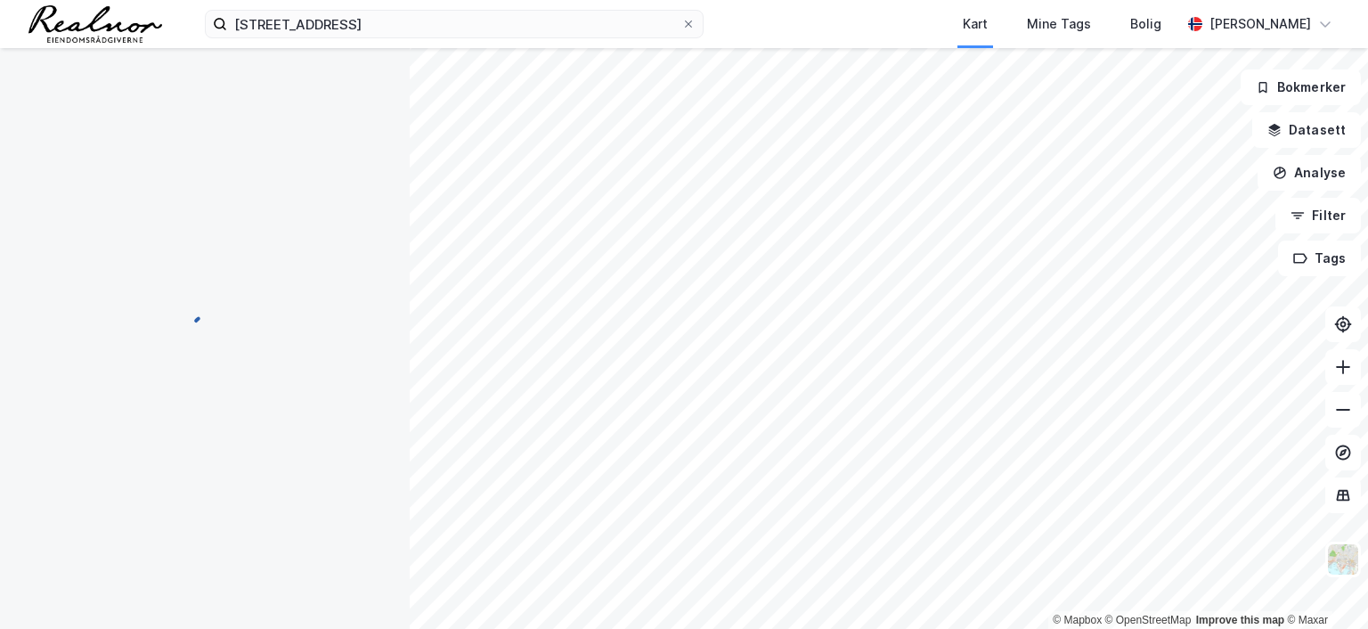
scroll to position [74, 0]
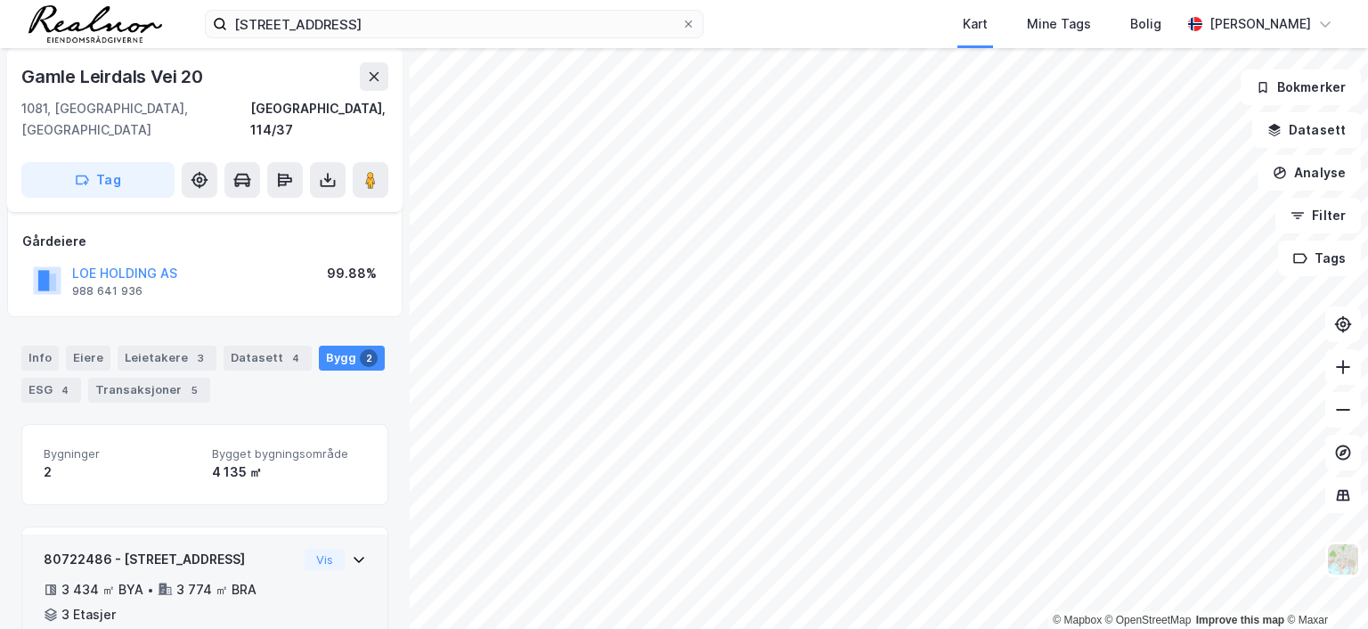
scroll to position [178, 0]
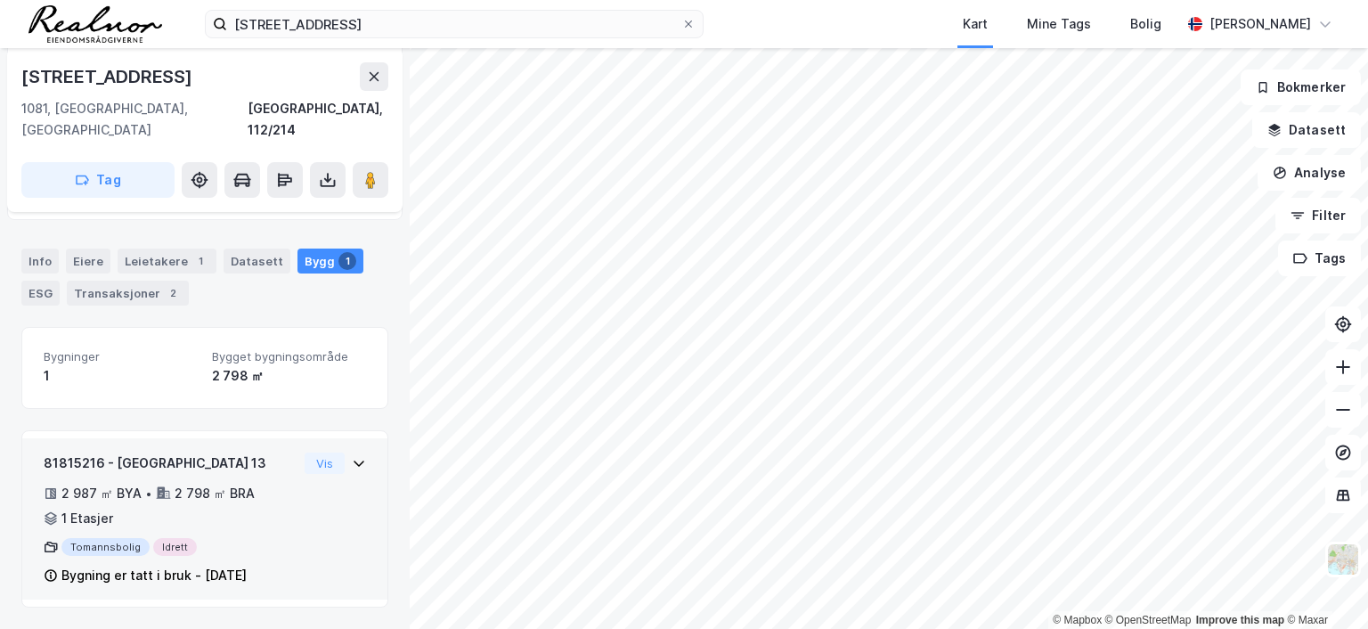
scroll to position [248, 0]
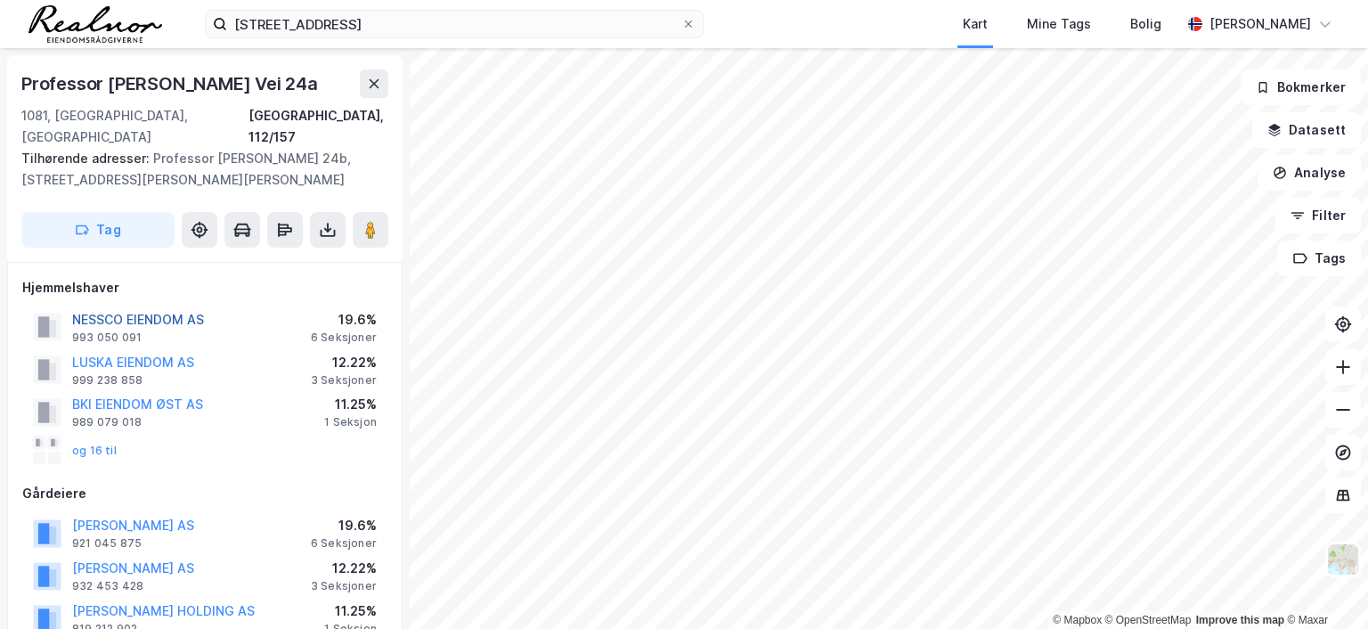
click at [0, 0] on button "NESSCO EIENDOM AS" at bounding box center [0, 0] width 0 height 0
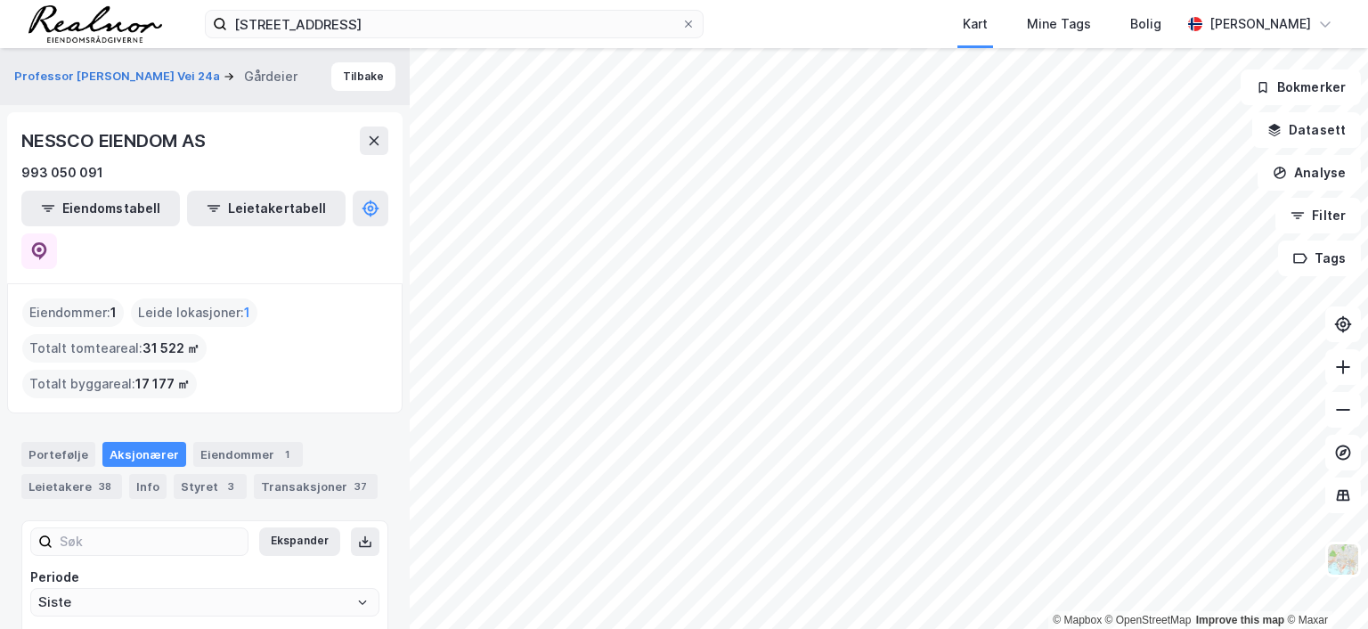
scroll to position [44, 0]
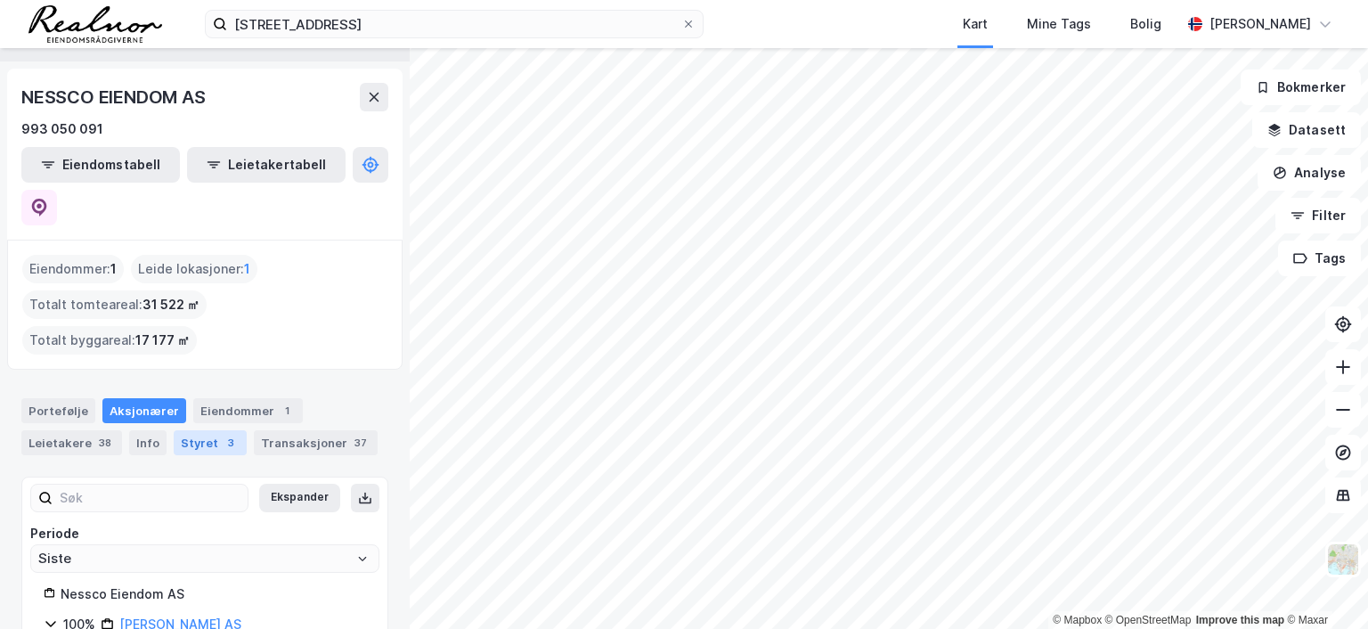
click at [195, 430] on div "Styret 3" at bounding box center [210, 442] width 73 height 25
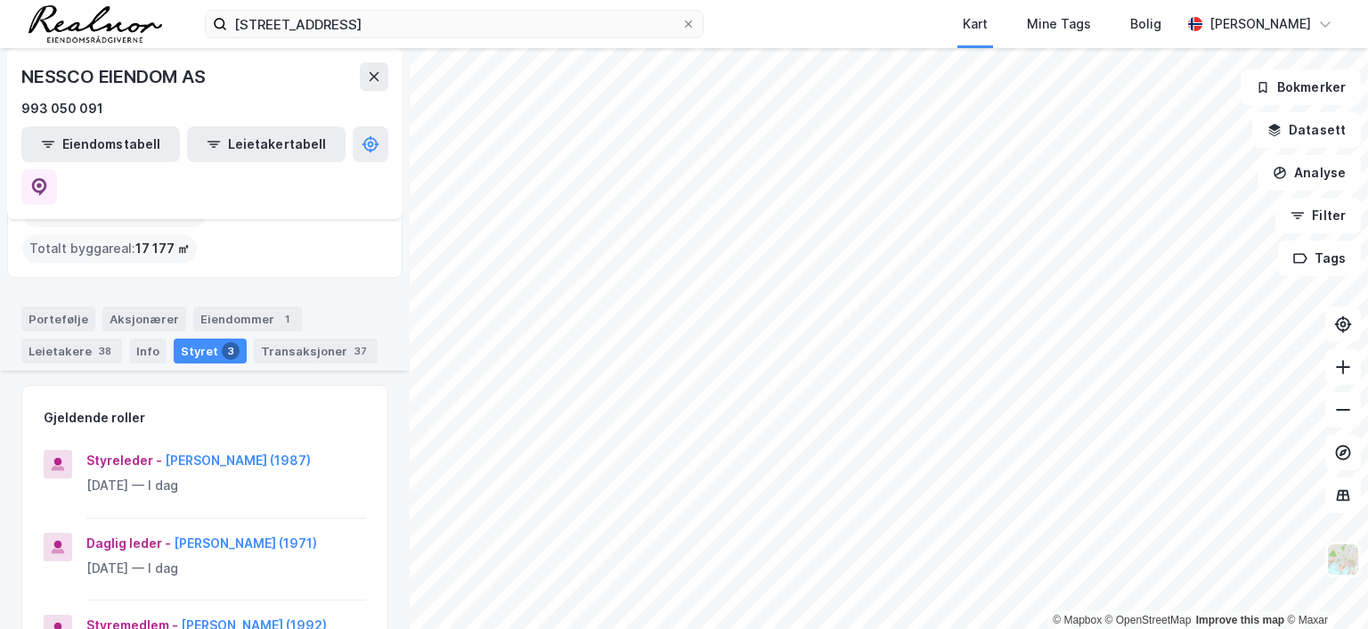
scroll to position [178, 0]
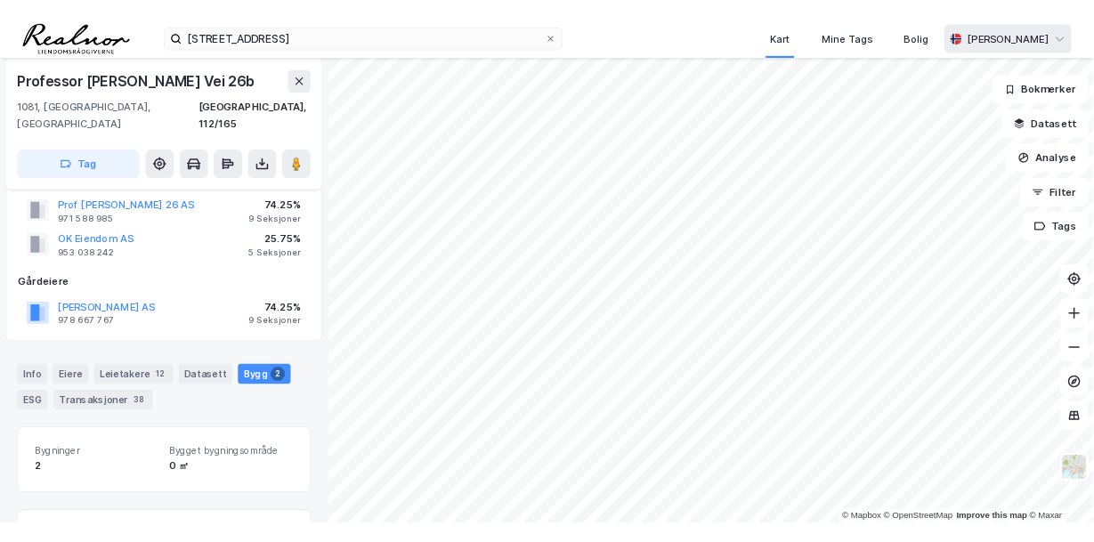
scroll to position [45, 0]
